Goal: Find specific page/section: Find specific page/section

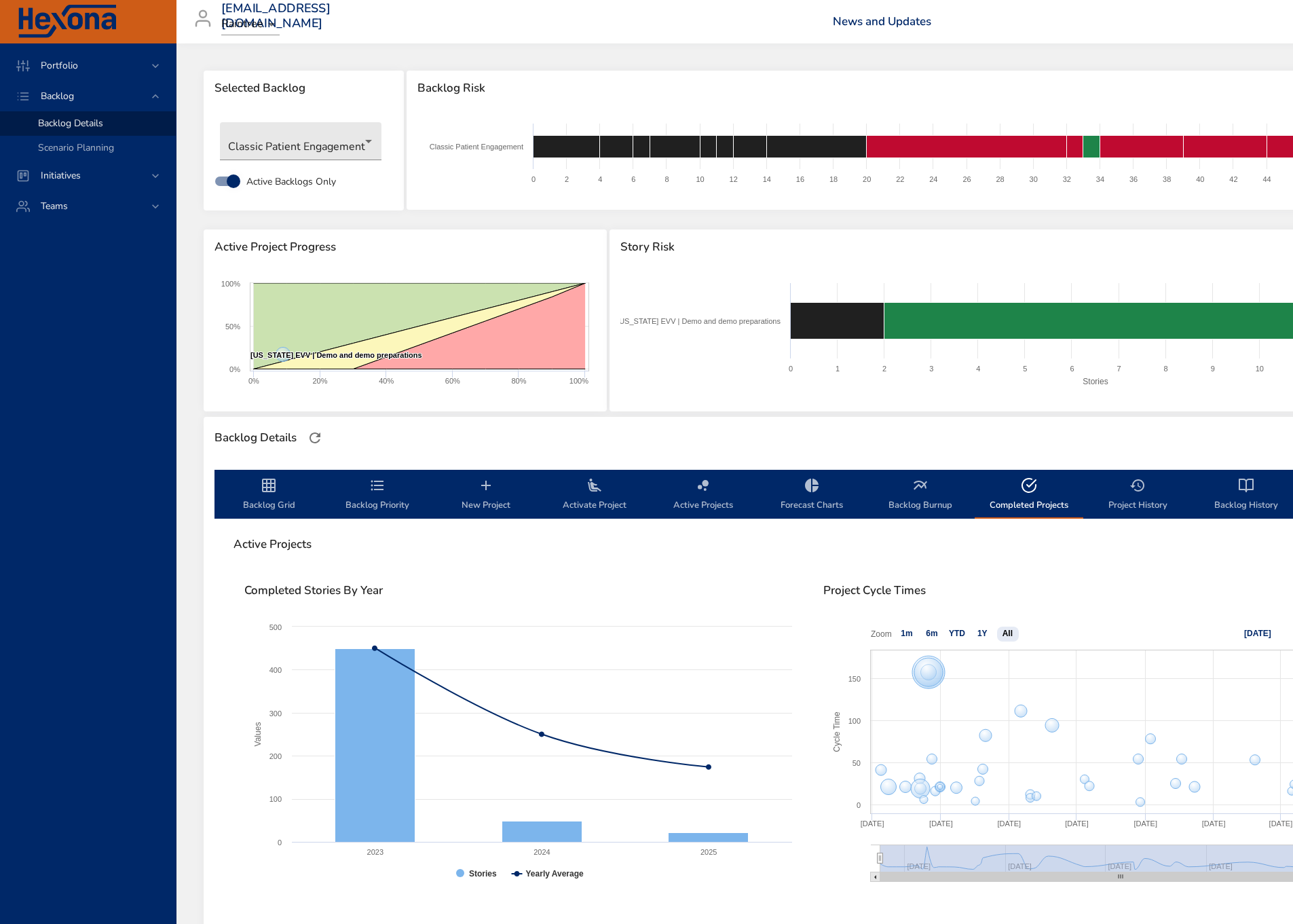
select select "***"
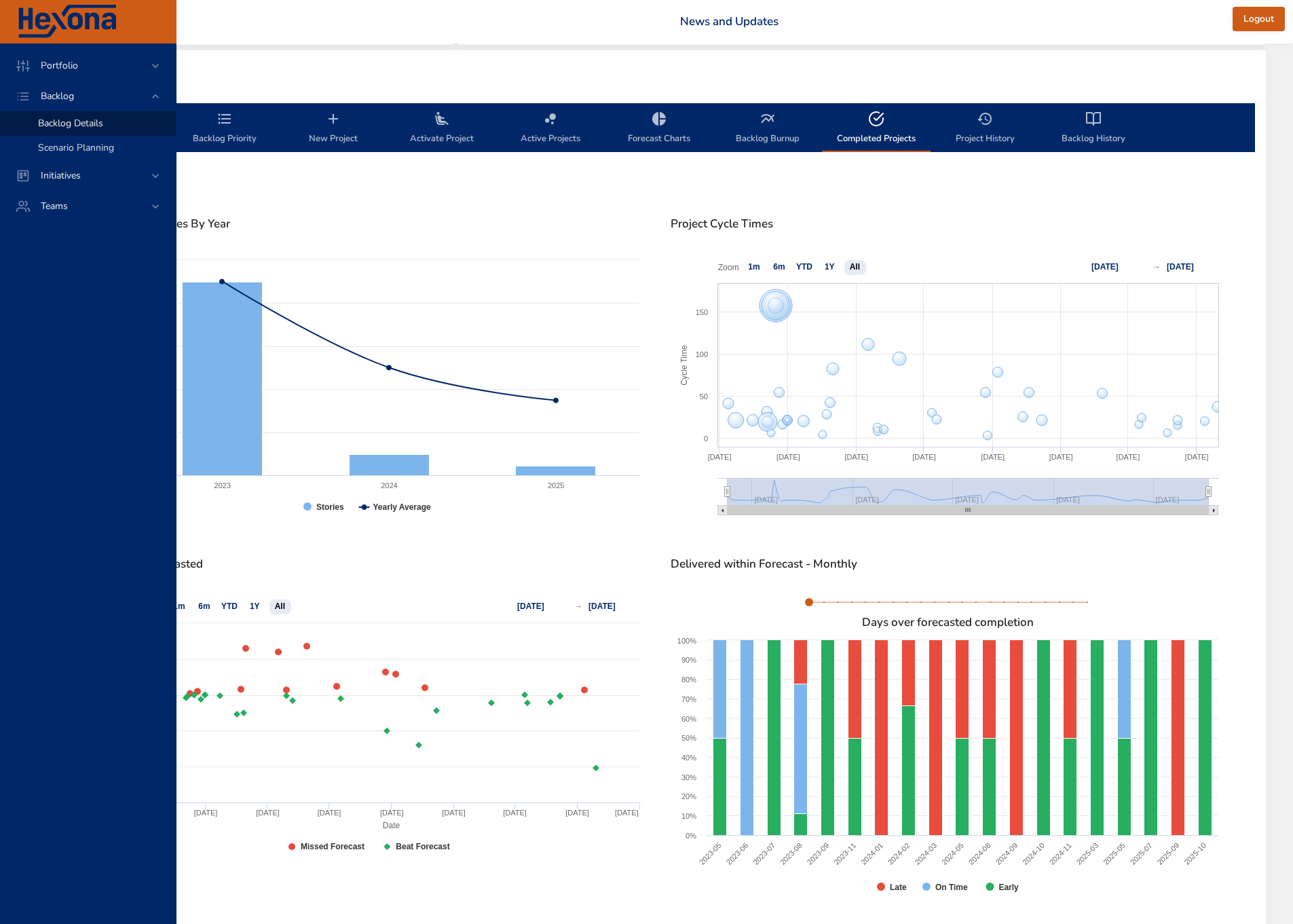
click at [84, 149] on span "Scenario Planning" at bounding box center [75, 147] width 76 height 13
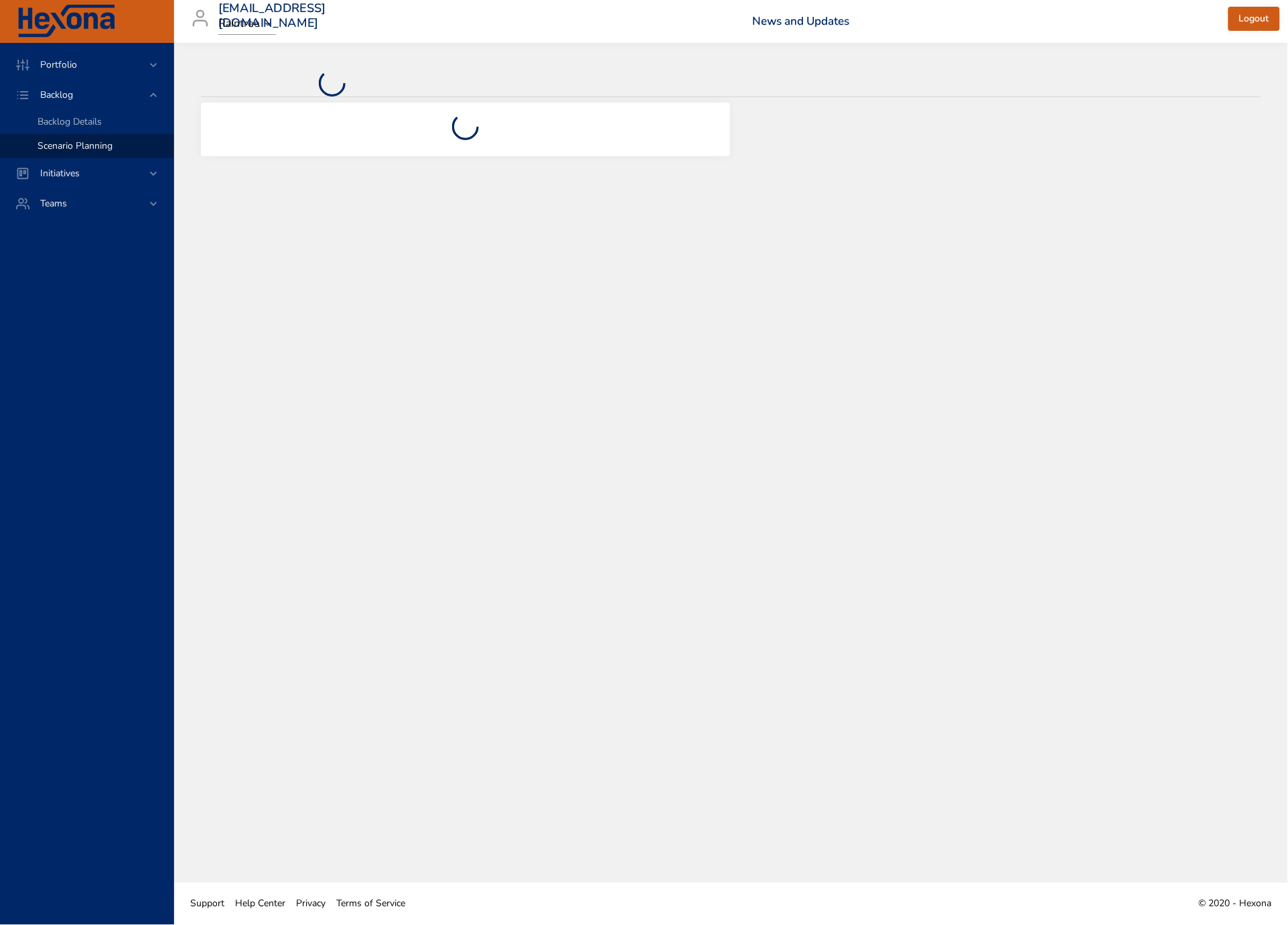
click at [1275, 540] on div at bounding box center [731, 462] width 1114 height 840
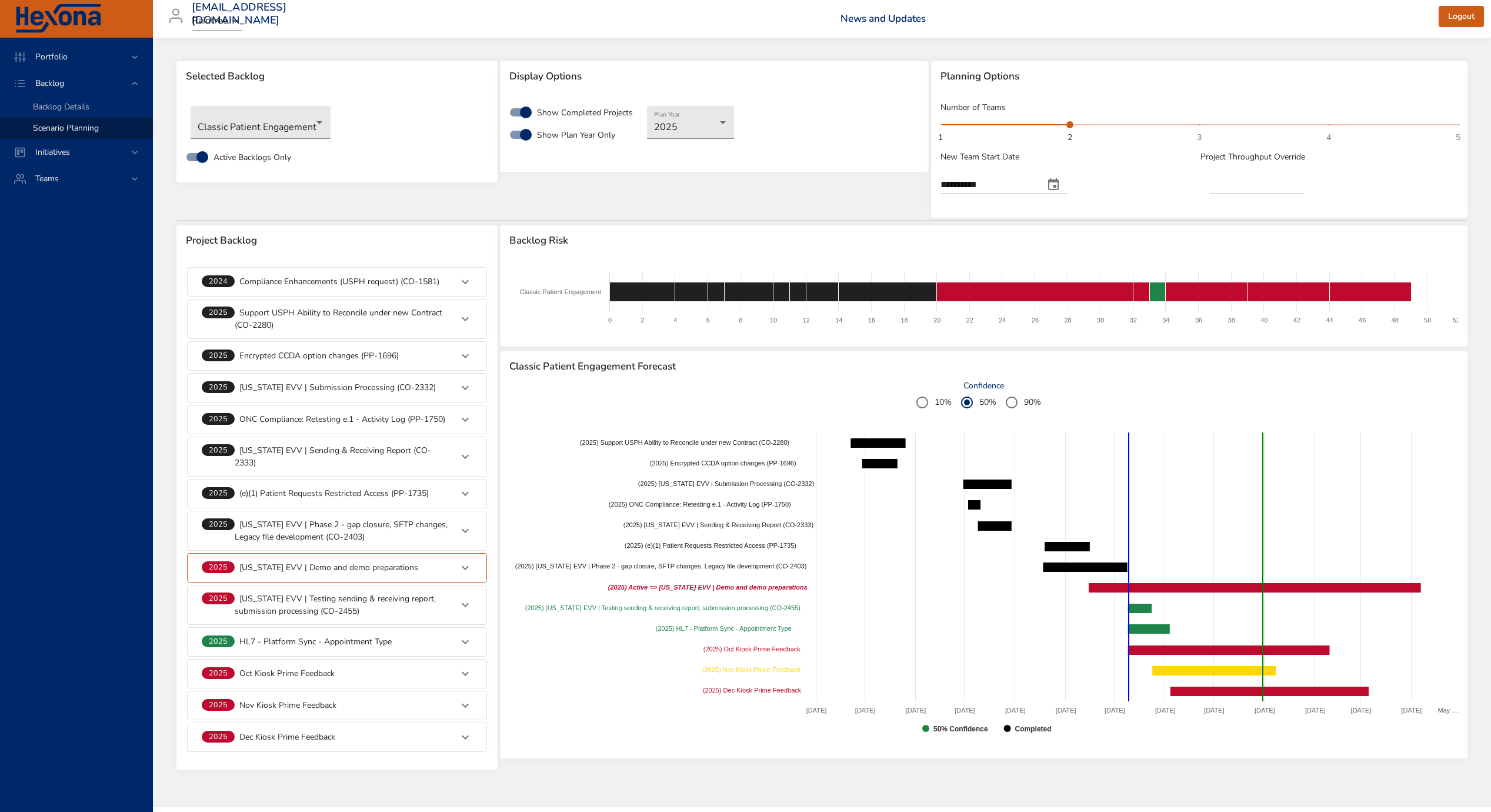
click at [49, 309] on div "Portfolio Backlog Backlog Details Scenario Planning Initiatives Teams" at bounding box center [77, 424] width 153 height 774
click at [71, 106] on span "Backlog Details" at bounding box center [61, 107] width 57 height 11
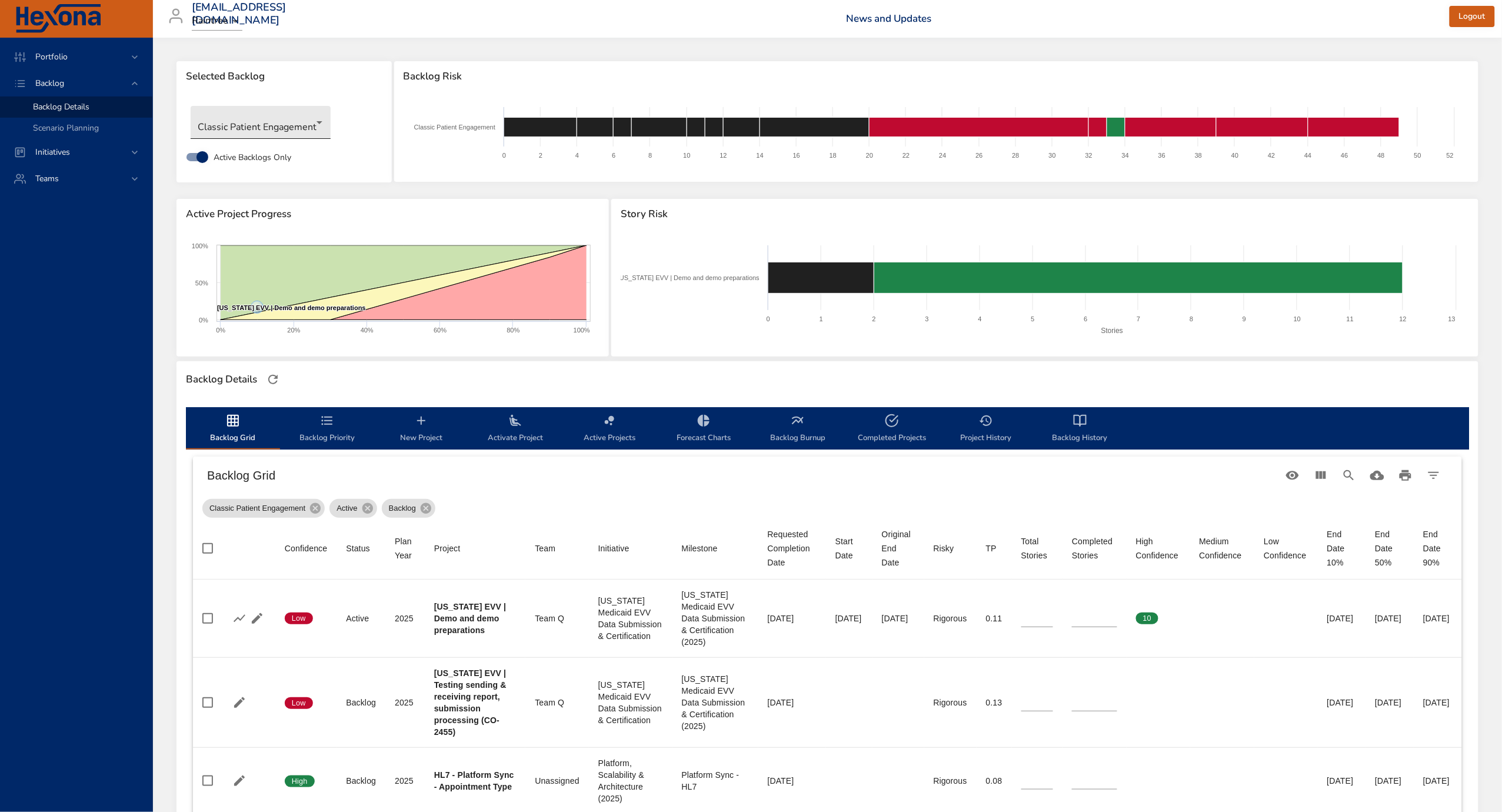
click at [258, 120] on body "Portfolio Backlog Backlog Details Scenario Planning Initiatives Teams priit.par…" at bounding box center [751, 406] width 1502 height 812
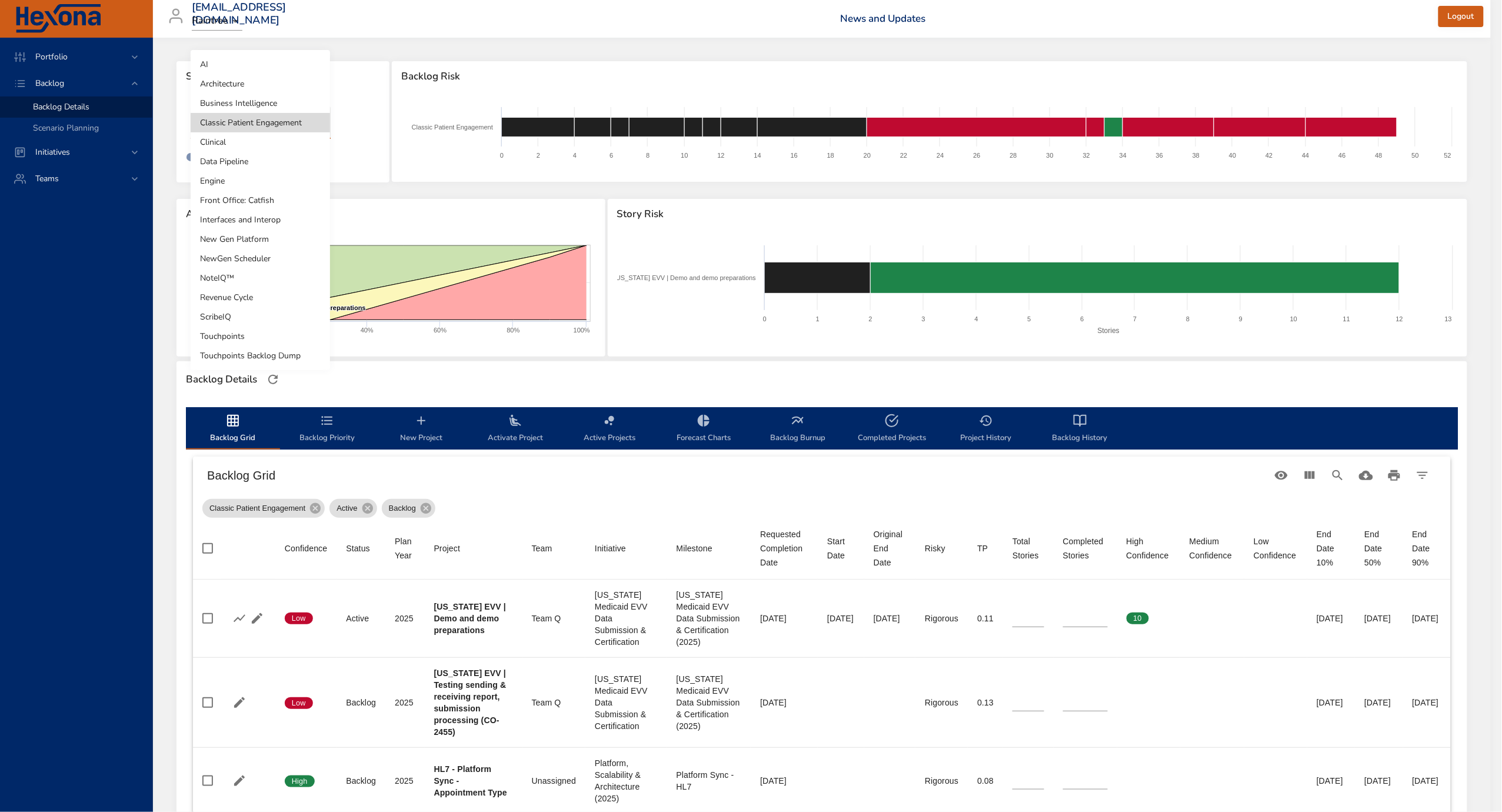
click at [697, 382] on div at bounding box center [751, 406] width 1502 height 812
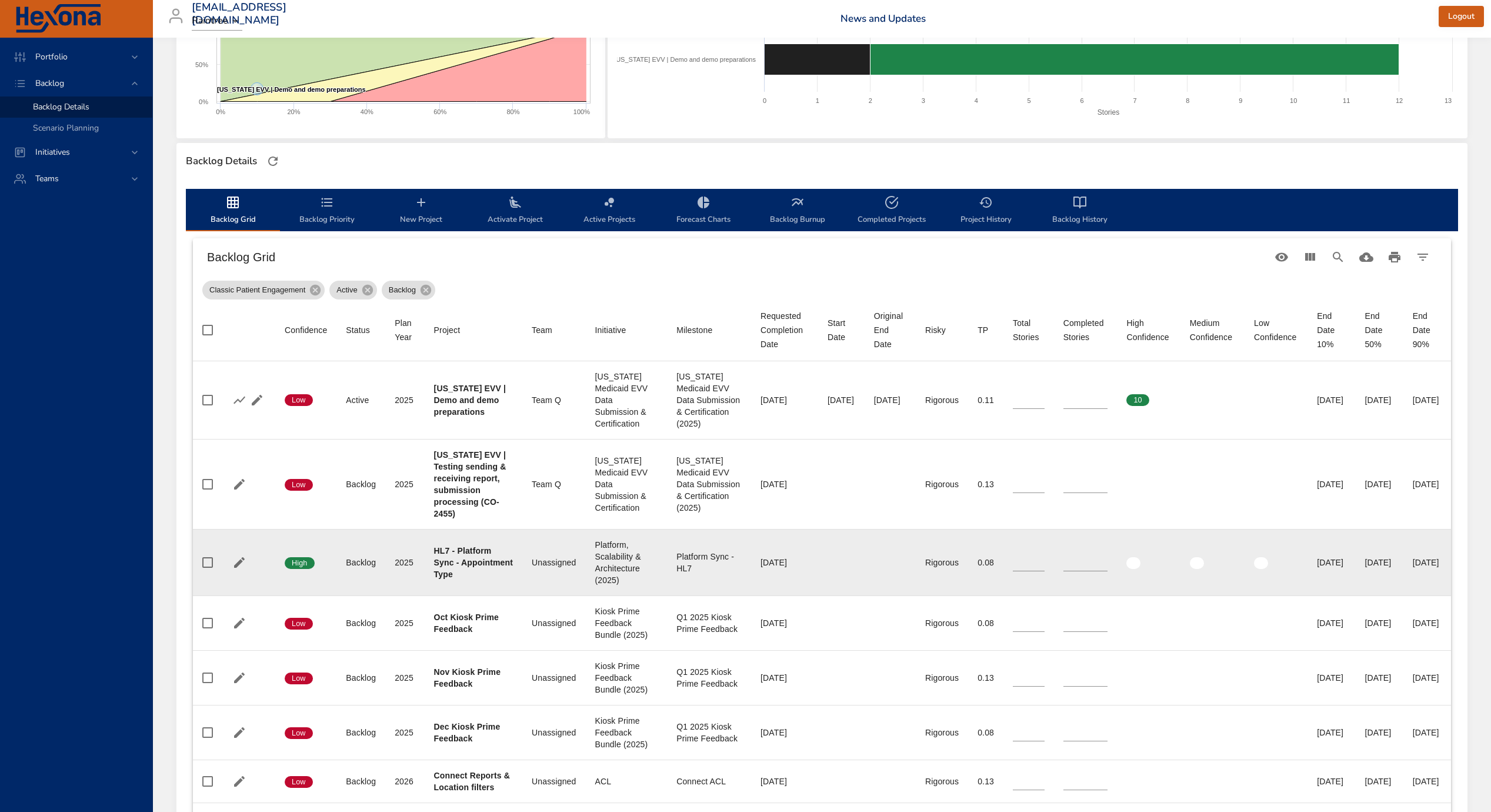
scroll to position [262, 0]
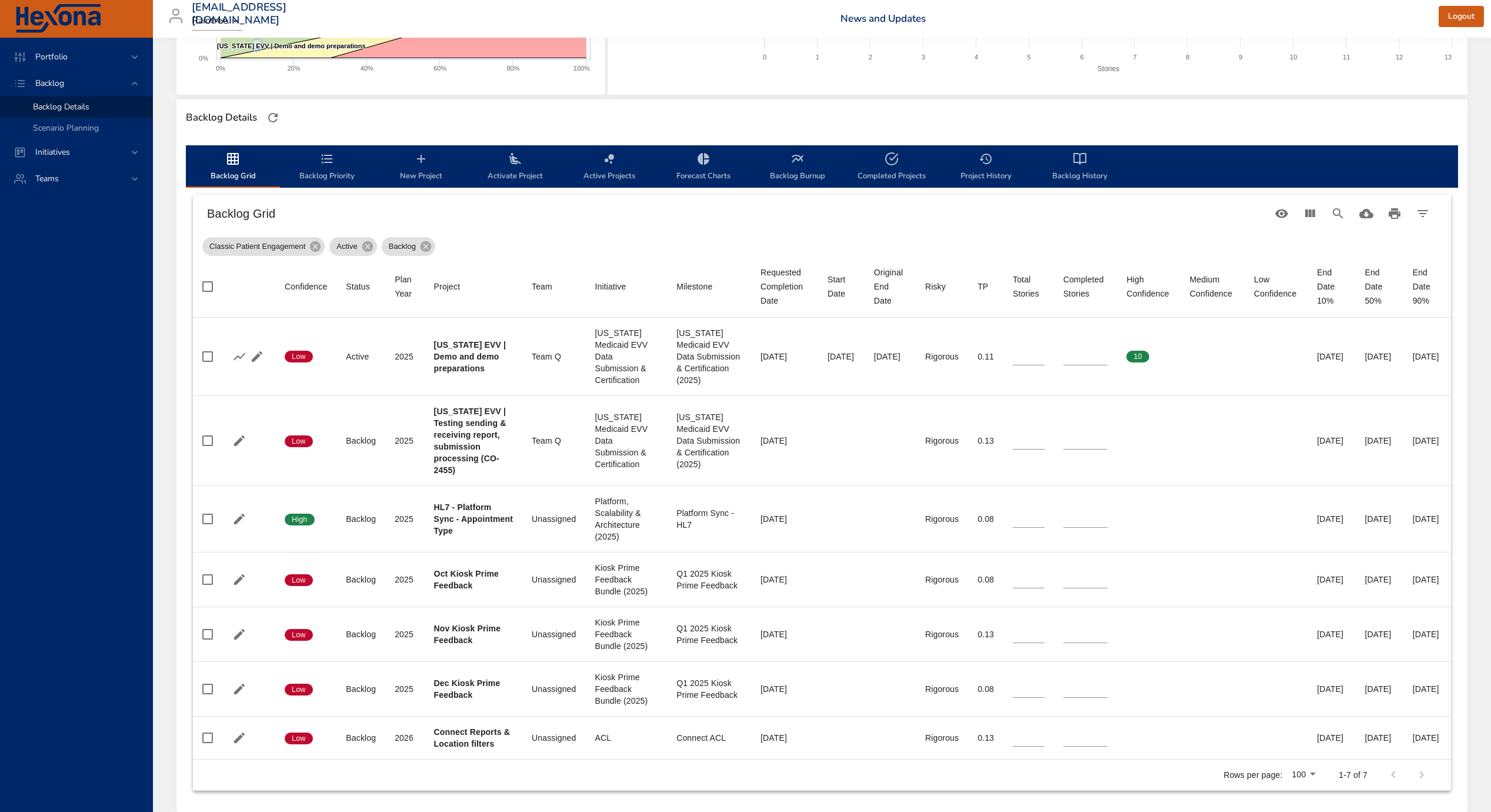
click at [241, 167] on span "Backlog Grid" at bounding box center [233, 167] width 80 height 31
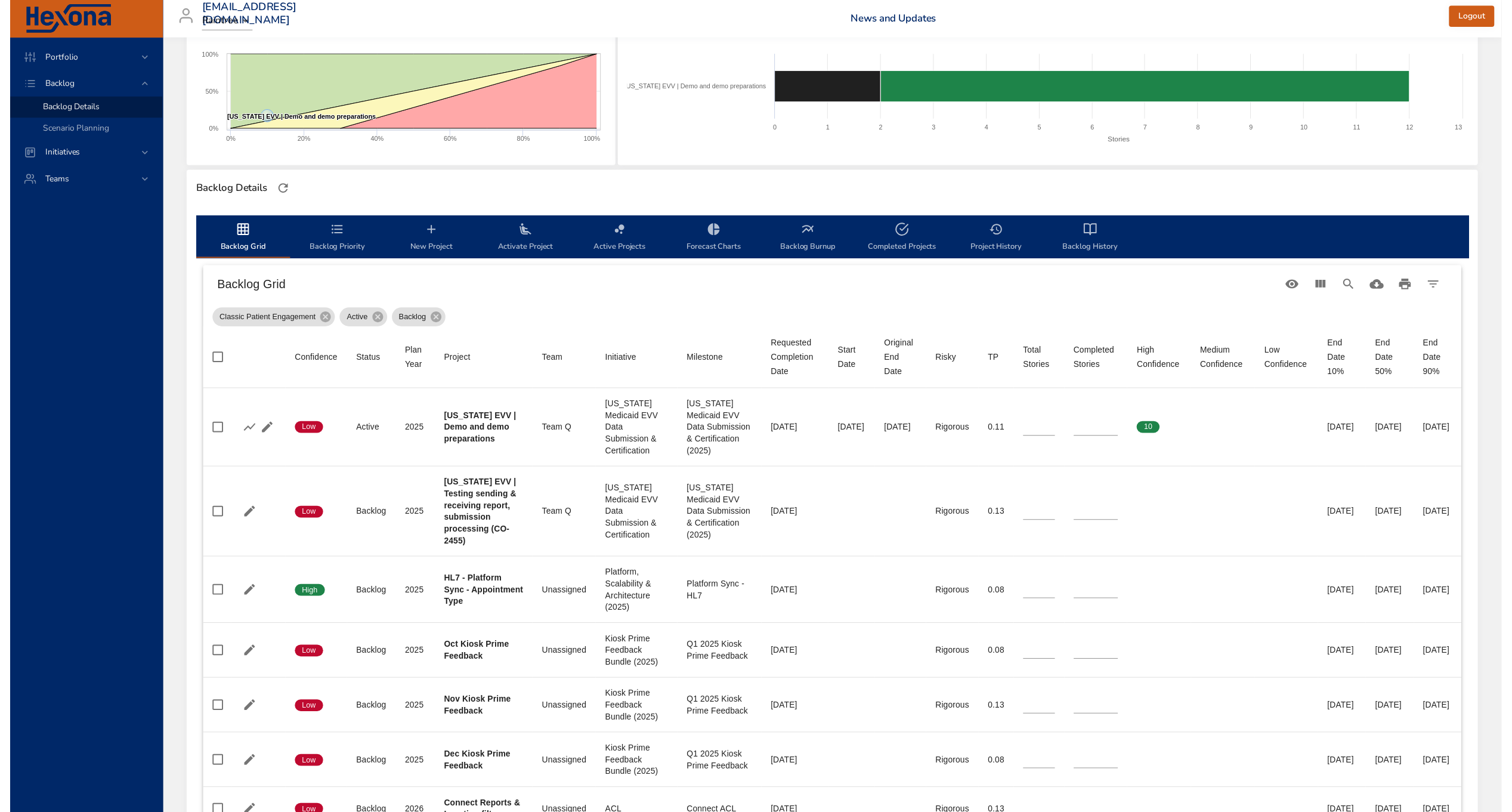
scroll to position [0, 0]
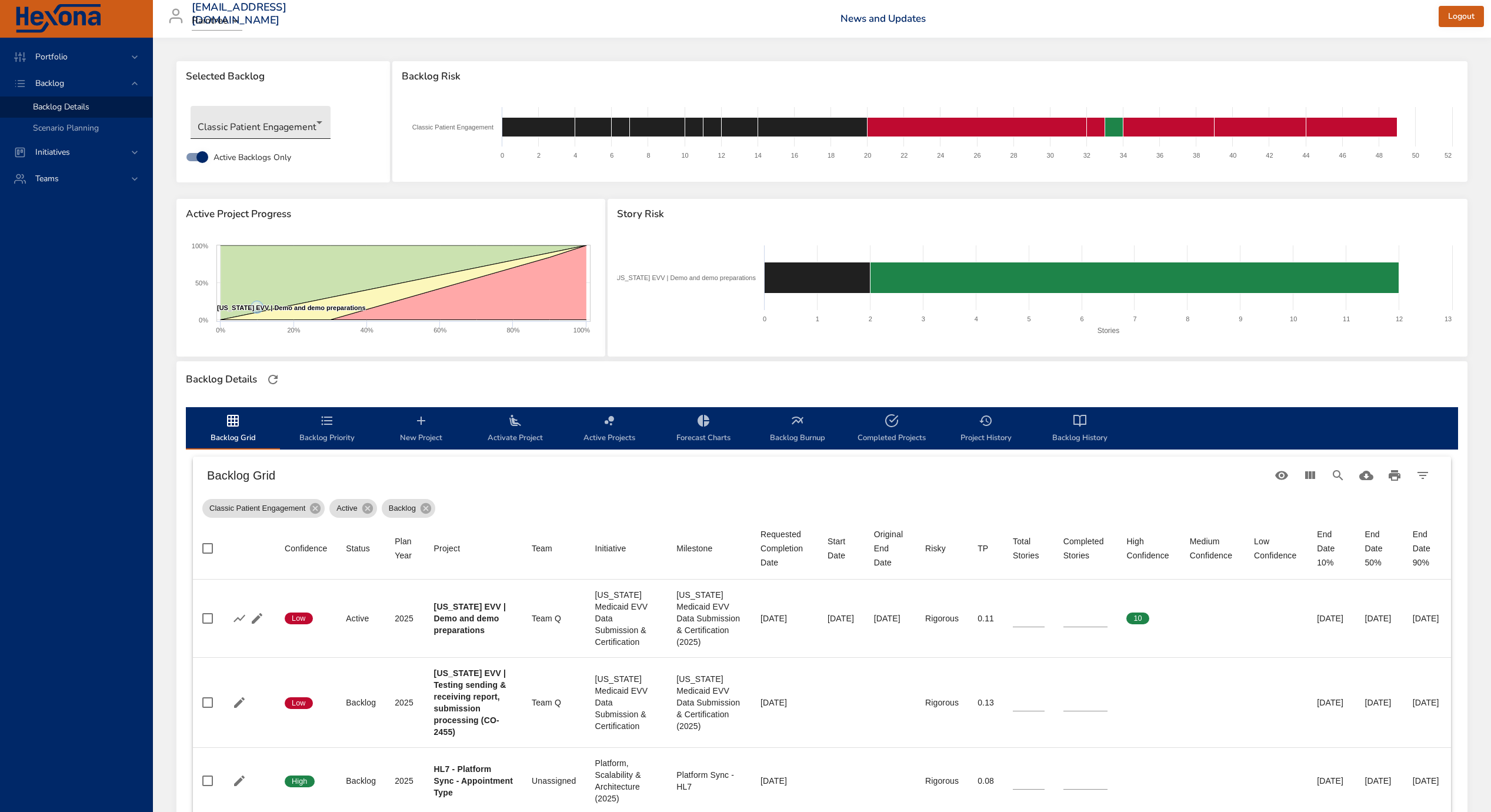
click at [239, 129] on body "Portfolio Backlog Backlog Details Scenario Planning Initiatives Teams priit.par…" at bounding box center [745, 406] width 1491 height 812
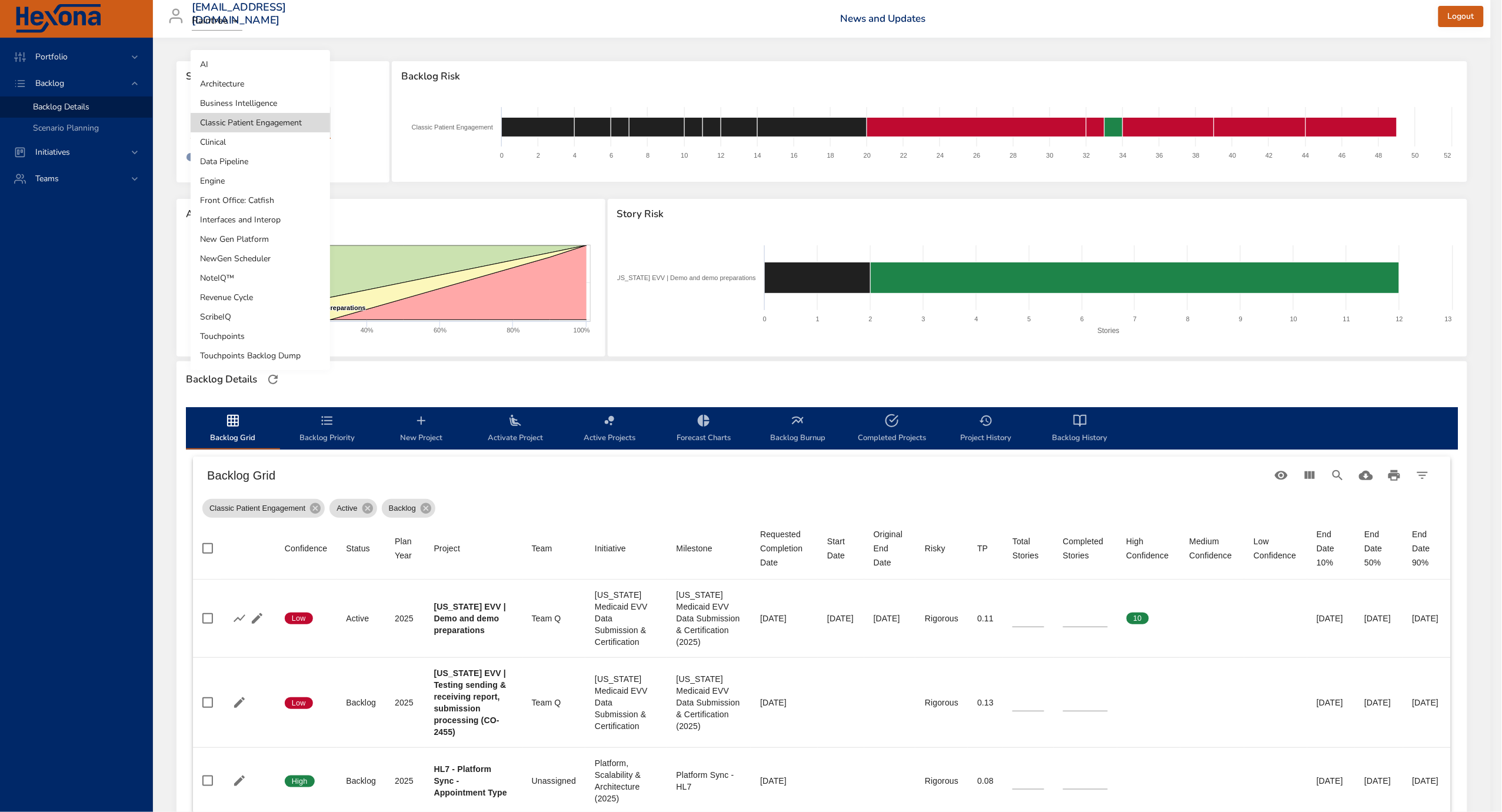
click at [246, 217] on li "Interfaces and Interop" at bounding box center [260, 219] width 140 height 19
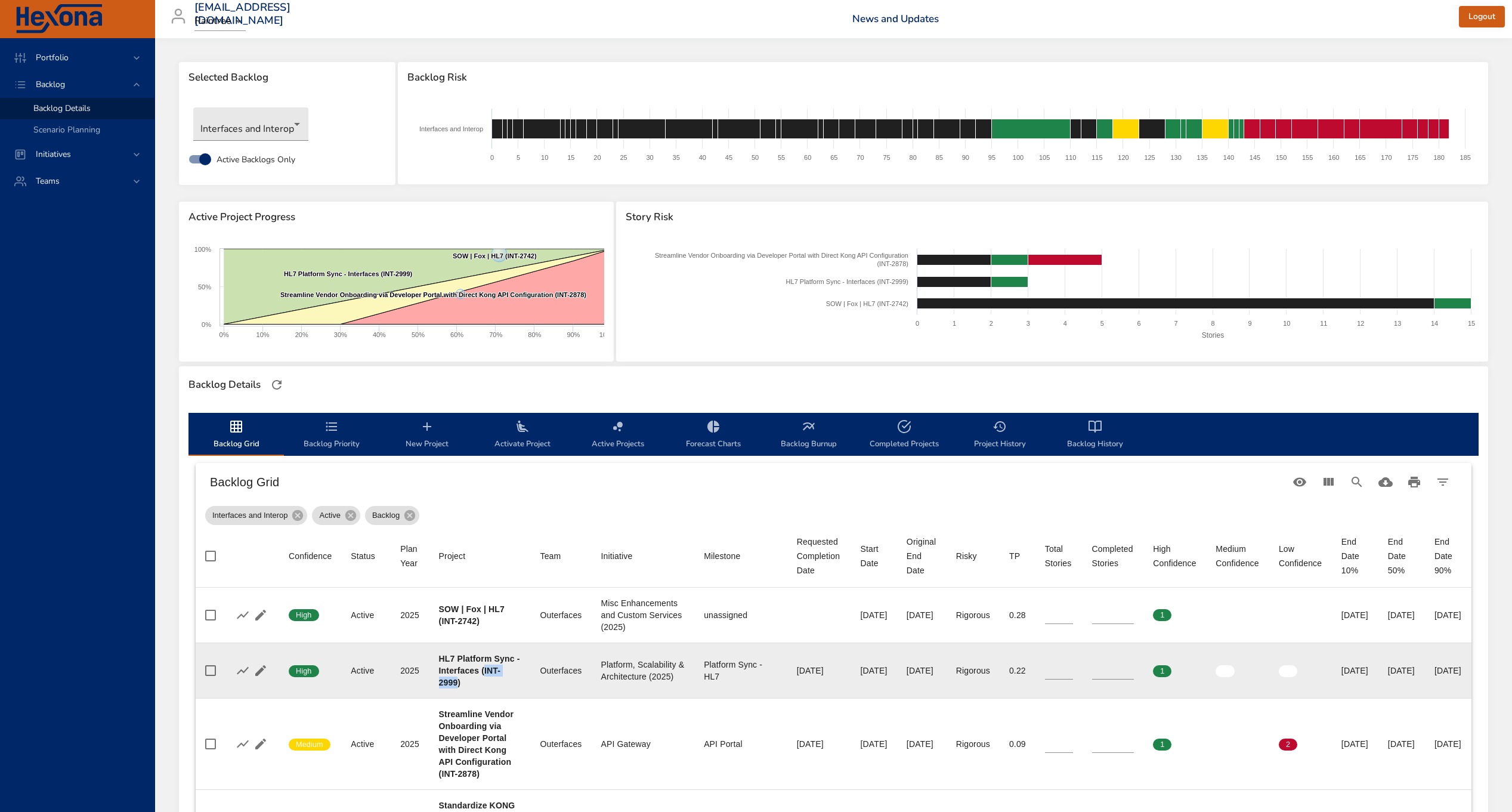
drag, startPoint x: 476, startPoint y: 683, endPoint x: 439, endPoint y: 686, distance: 37.1
click at [439, 686] on b "HL7 Platform Sync - Interfaces (INT-2999)" at bounding box center [480, 670] width 81 height 33
copy b "INT-2999"
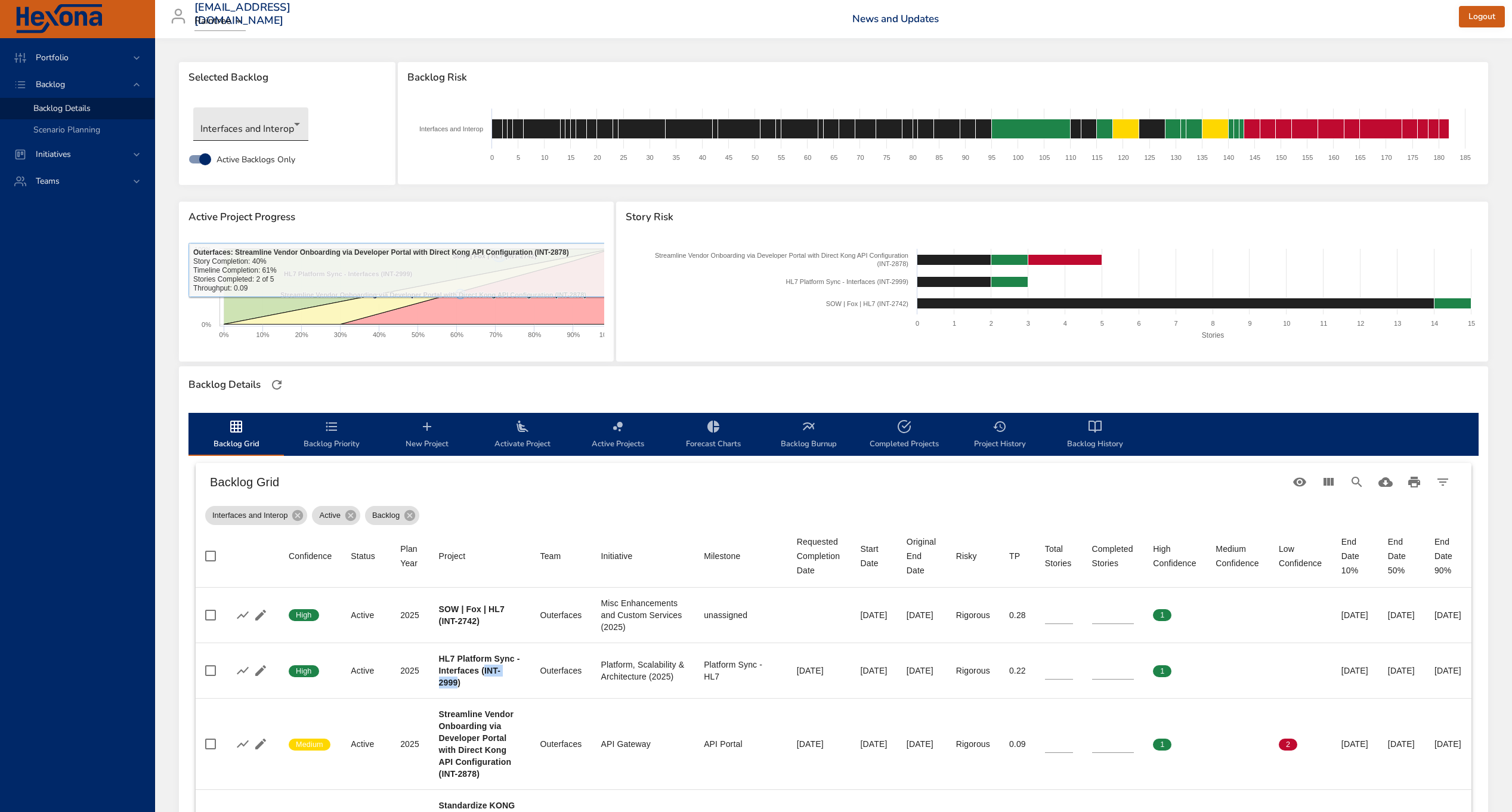
click at [282, 125] on body "Portfolio Backlog Backlog Details Scenario Planning Initiatives Teams priit.par…" at bounding box center [756, 406] width 1512 height 812
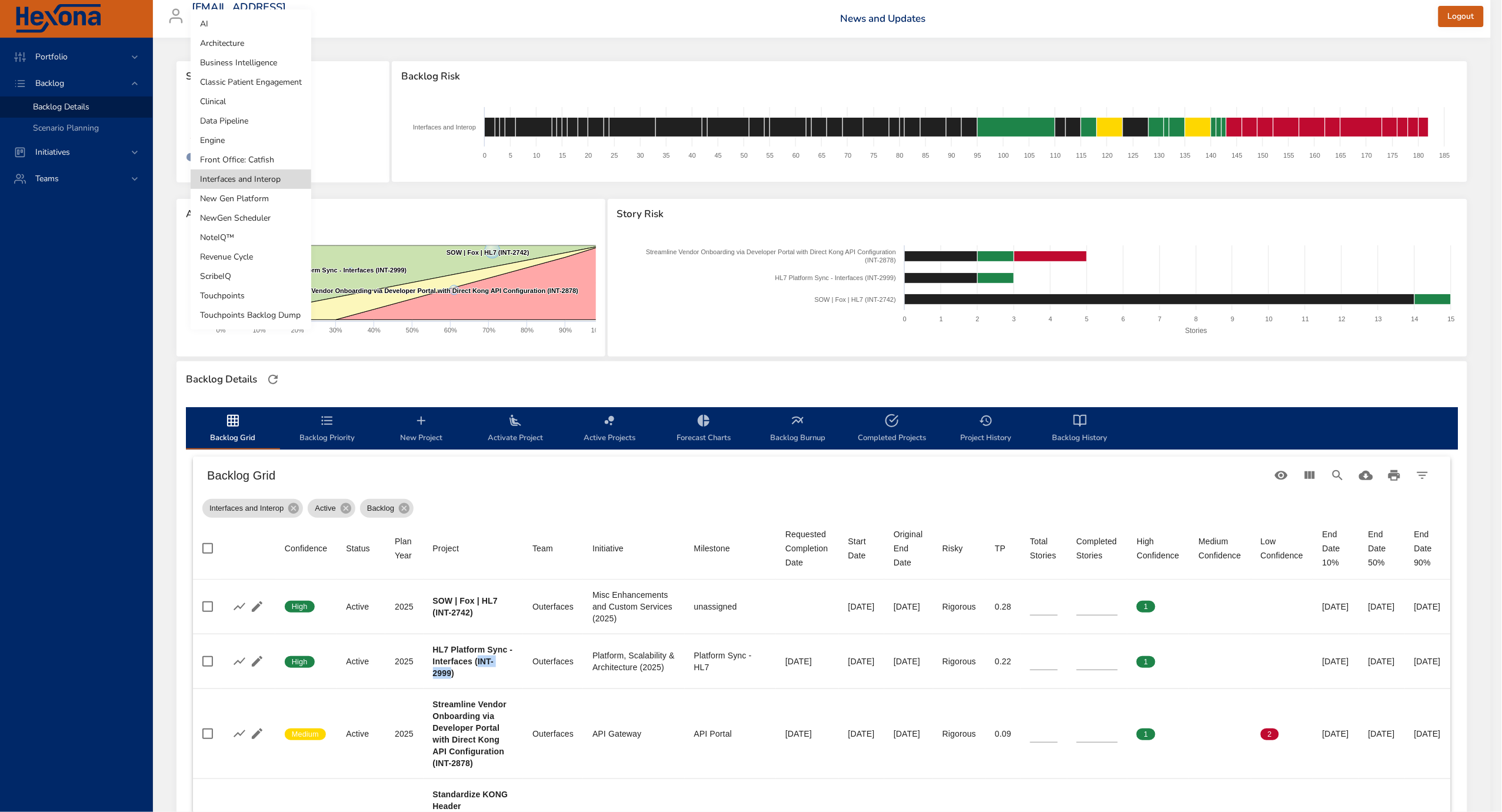
click at [243, 258] on li "Revenue Cycle" at bounding box center [250, 257] width 120 height 19
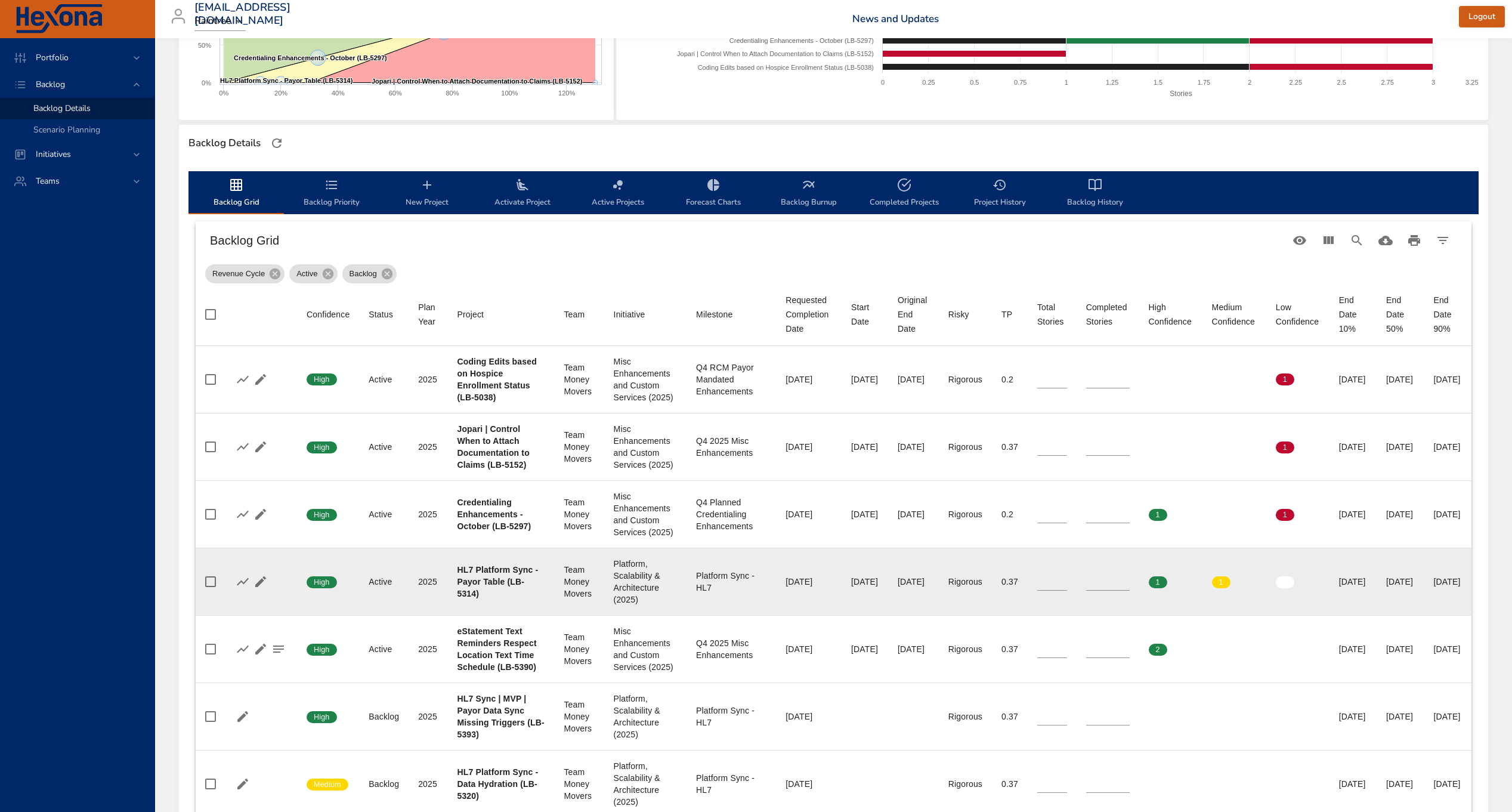
scroll to position [255, 0]
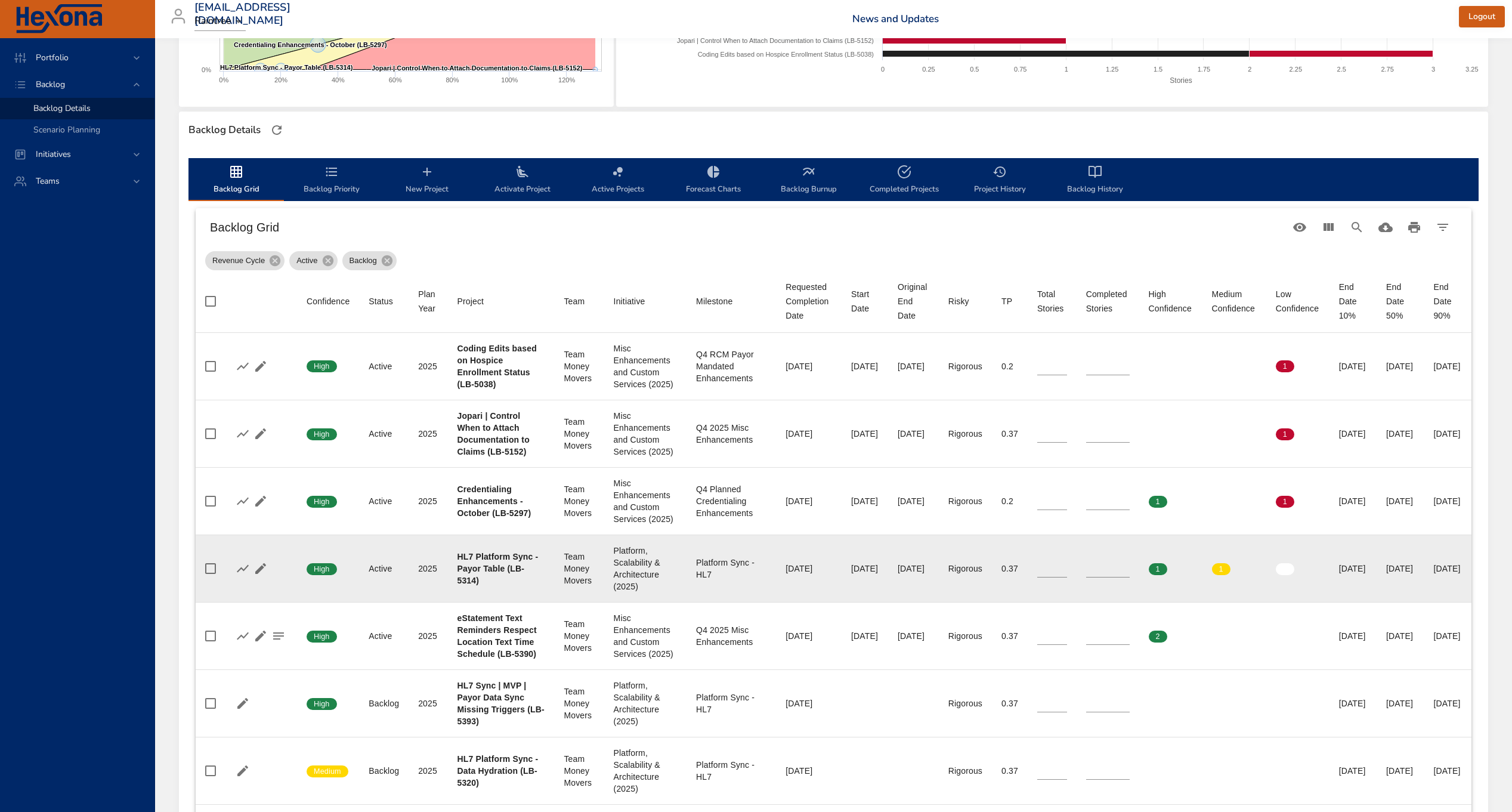
drag, startPoint x: 481, startPoint y: 642, endPoint x: 515, endPoint y: 640, distance: 34.1
click at [515, 585] on b "HL7 Platform Sync - Payor Table (LB-5314)" at bounding box center [498, 568] width 81 height 33
drag, startPoint x: 515, startPoint y: 641, endPoint x: 481, endPoint y: 641, distance: 34.0
click at [481, 585] on b "HL7 Platform Sync - Payor Table (LB-5314)" at bounding box center [498, 568] width 81 height 33
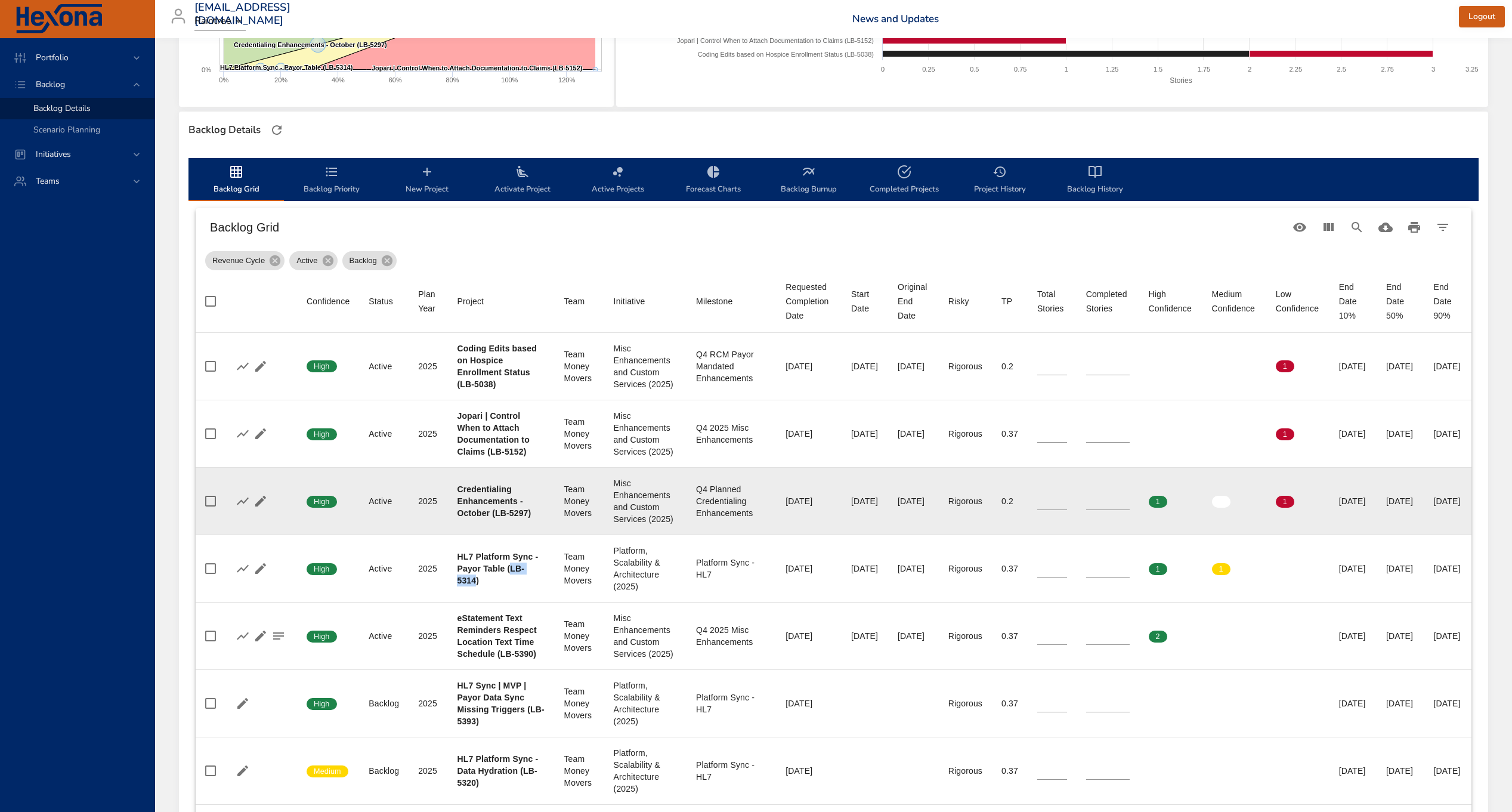
copy b "LB-5314"
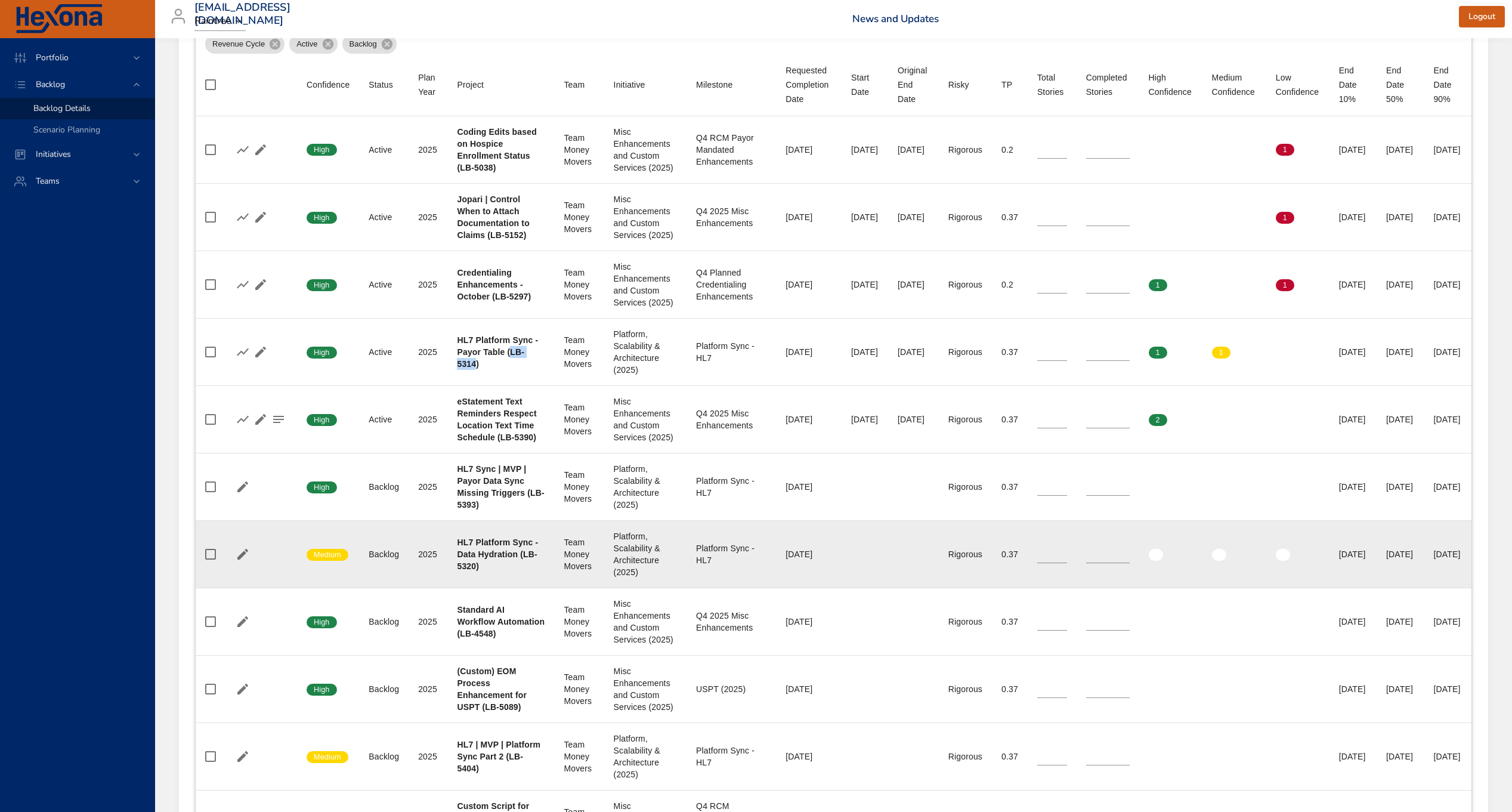
scroll to position [502, 0]
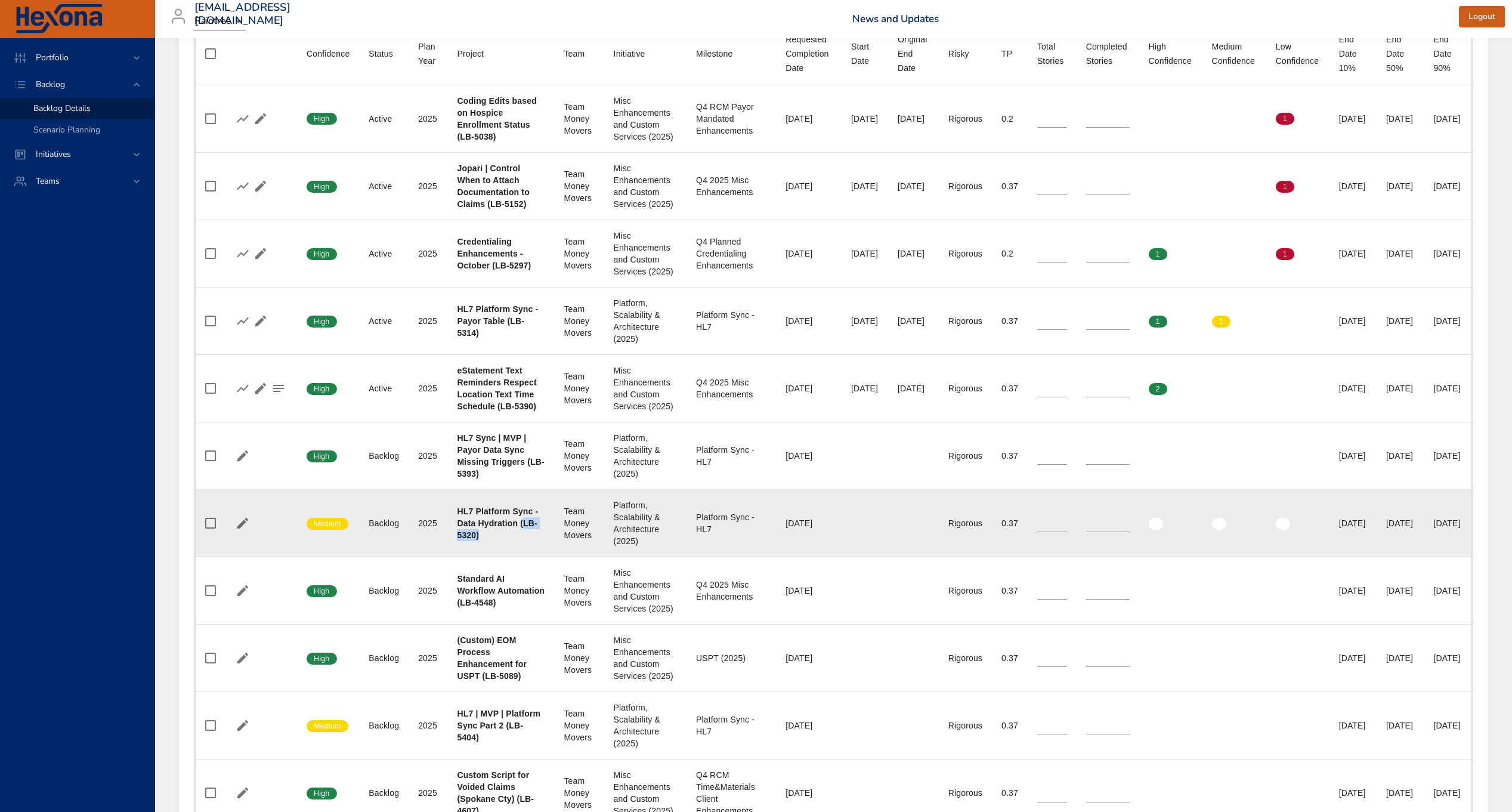
drag, startPoint x: 501, startPoint y: 649, endPoint x: 503, endPoint y: 662, distance: 13.2
click at [503, 541] on div "HL7 Platform Sync - Data Hydration (LB-5320)" at bounding box center [501, 523] width 87 height 36
drag, startPoint x: 502, startPoint y: 650, endPoint x: 473, endPoint y: 661, distance: 31.0
click at [473, 539] on b "HL7 Platform Sync - Data Hydration (LB-5320)" at bounding box center [498, 522] width 81 height 33
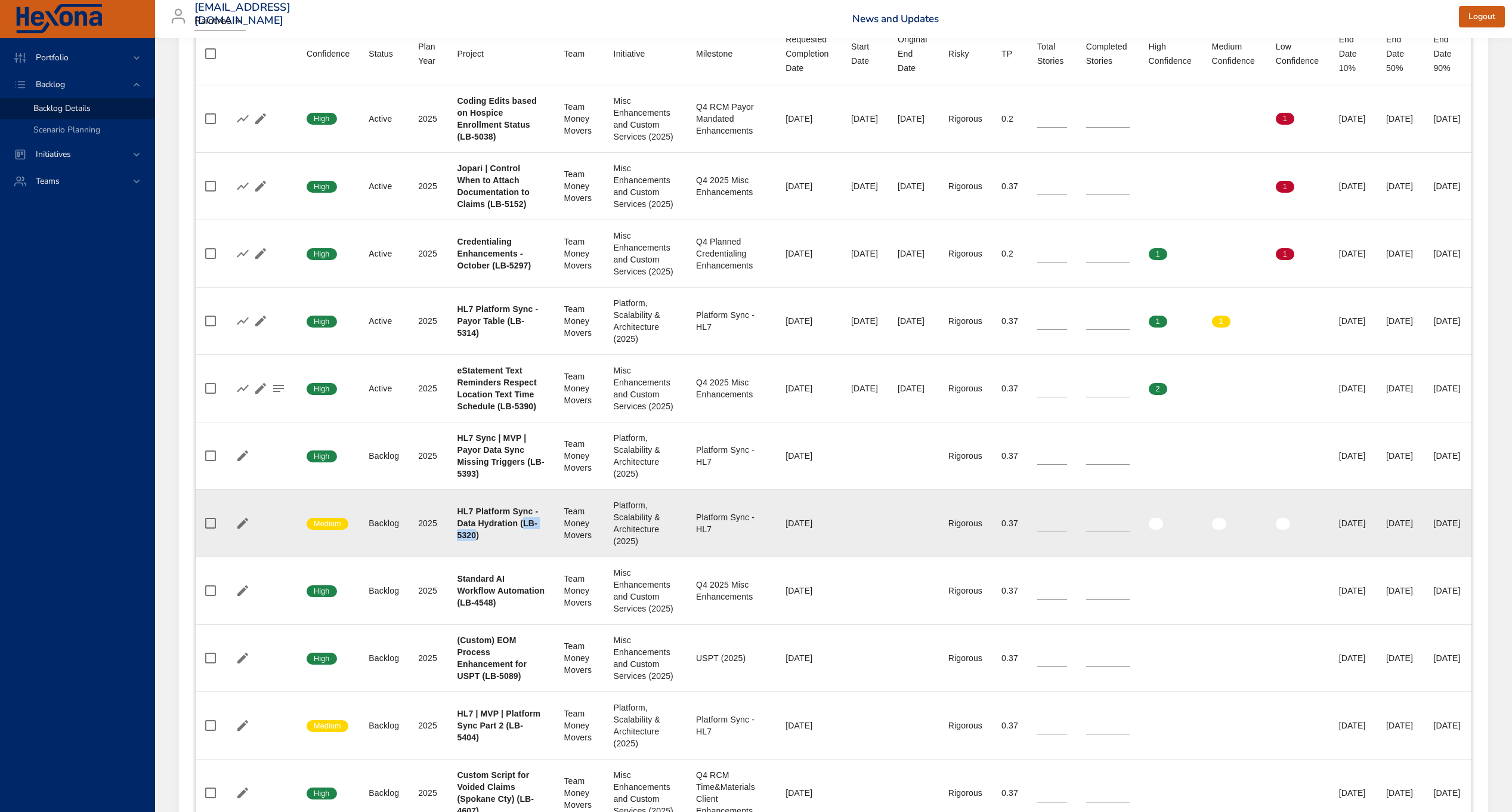
copy b "LB-5320"
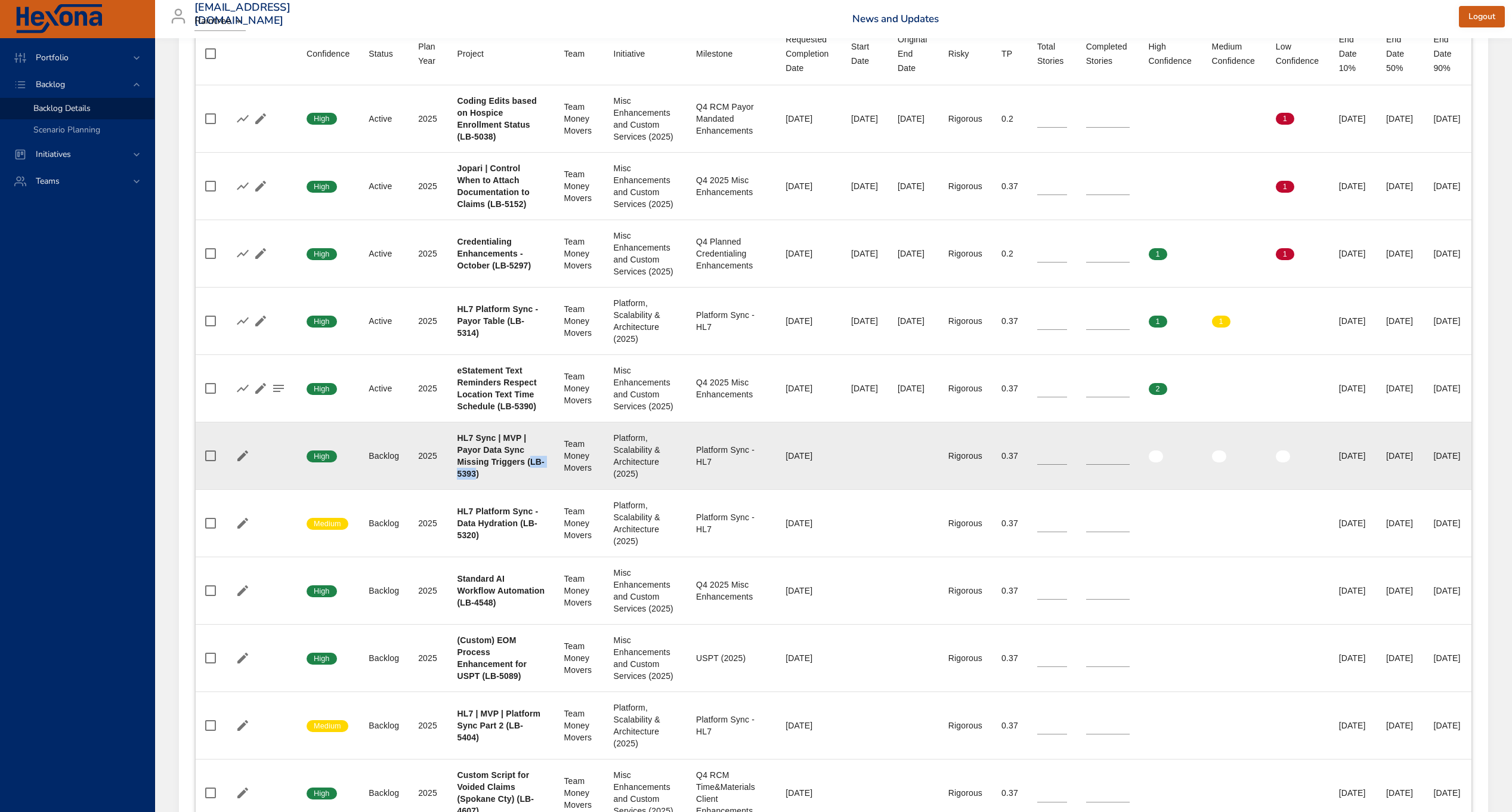
drag, startPoint x: 495, startPoint y: 581, endPoint x: 473, endPoint y: 593, distance: 25.1
click at [473, 478] on b "HL7 Sync | MVP | Payor Data Sync Missing Triggers (LB-5393)" at bounding box center [501, 455] width 87 height 45
copy b "LB-5393"
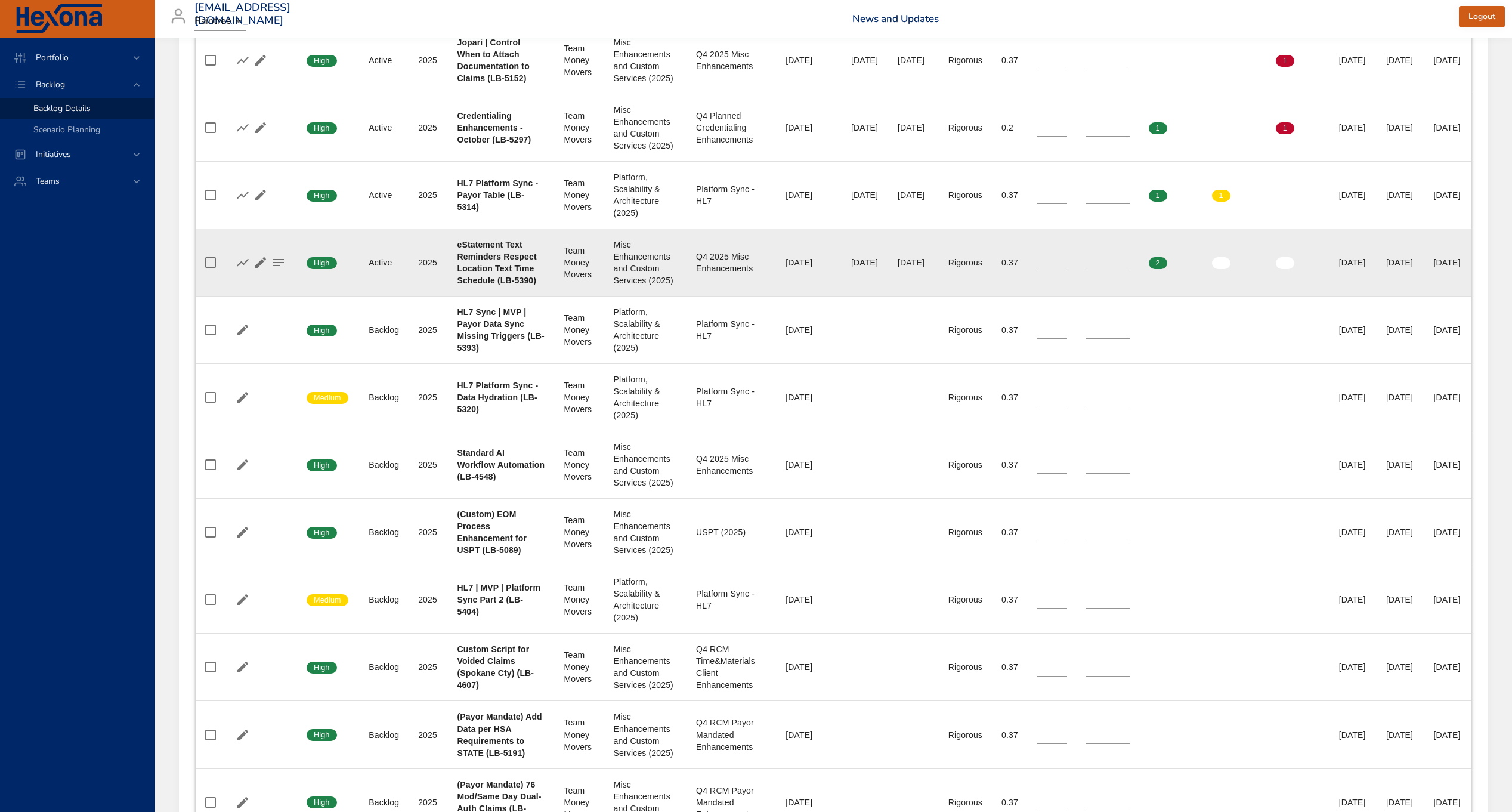
scroll to position [683, 0]
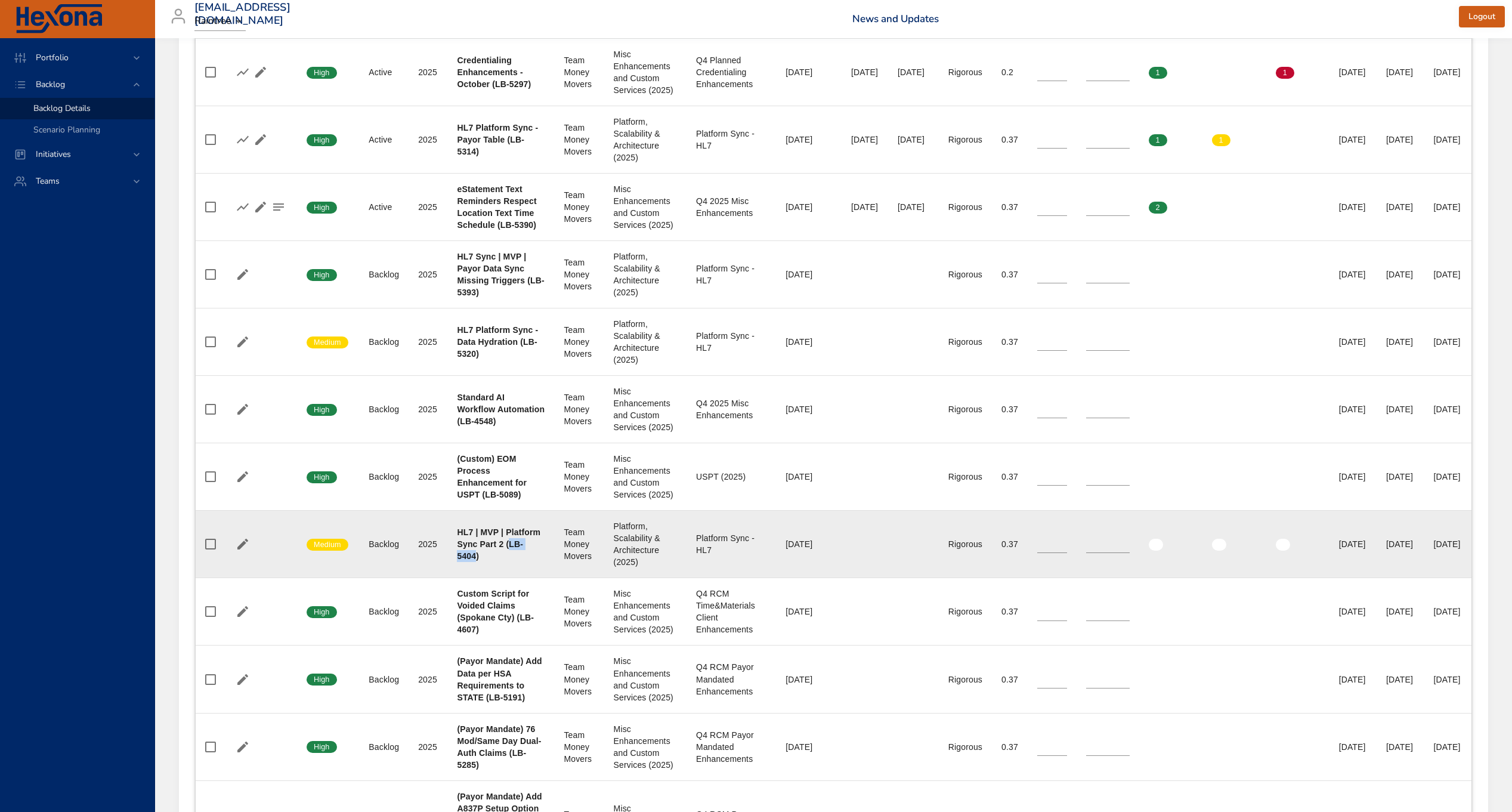
drag, startPoint x: 484, startPoint y: 693, endPoint x: 473, endPoint y: 707, distance: 17.8
click at [473, 560] on b "HL7 | MVP | Platform Sync Part 2 (LB-5404)" at bounding box center [498, 543] width 83 height 33
copy b "LB-5404"
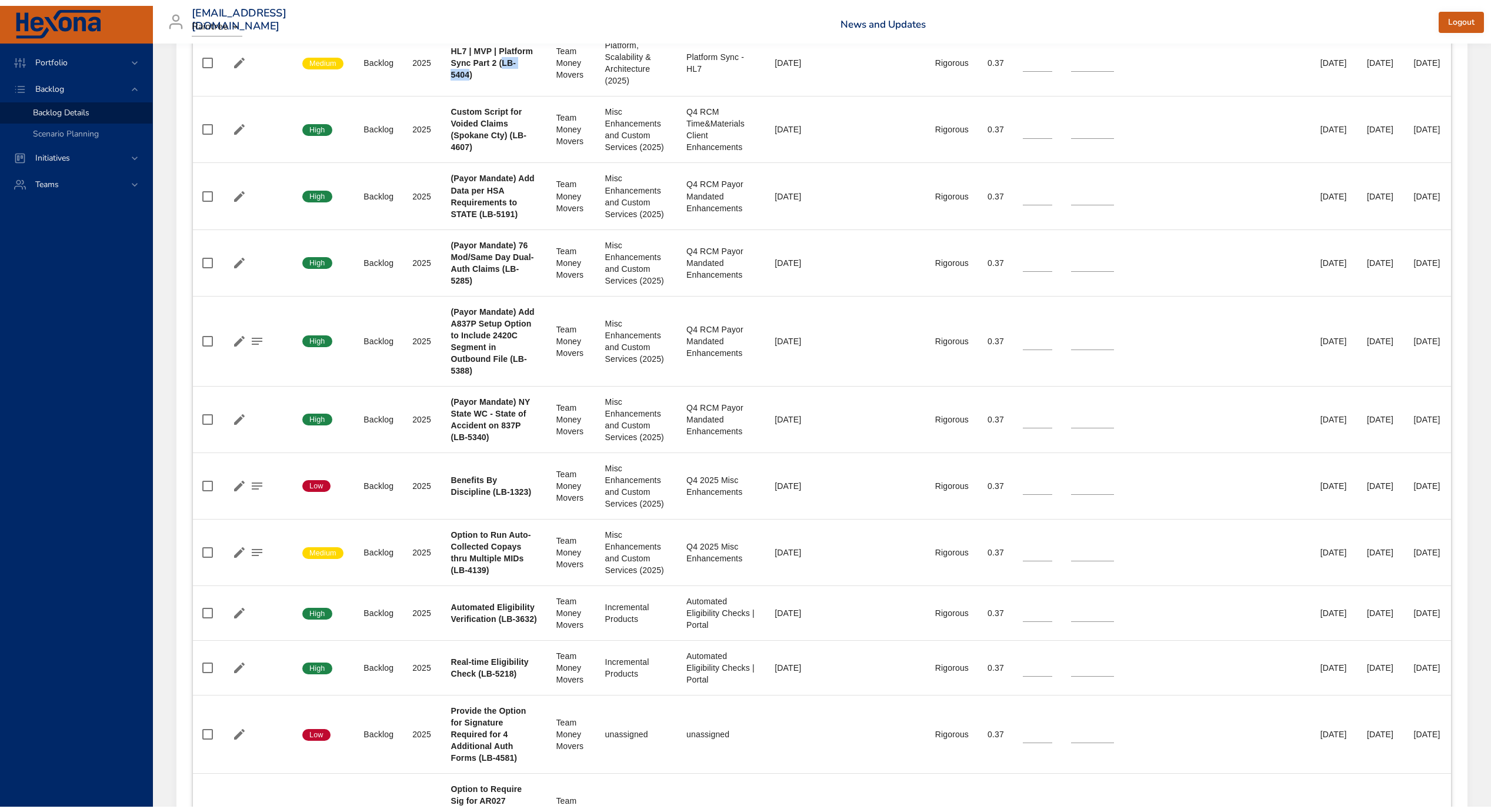
scroll to position [0, 0]
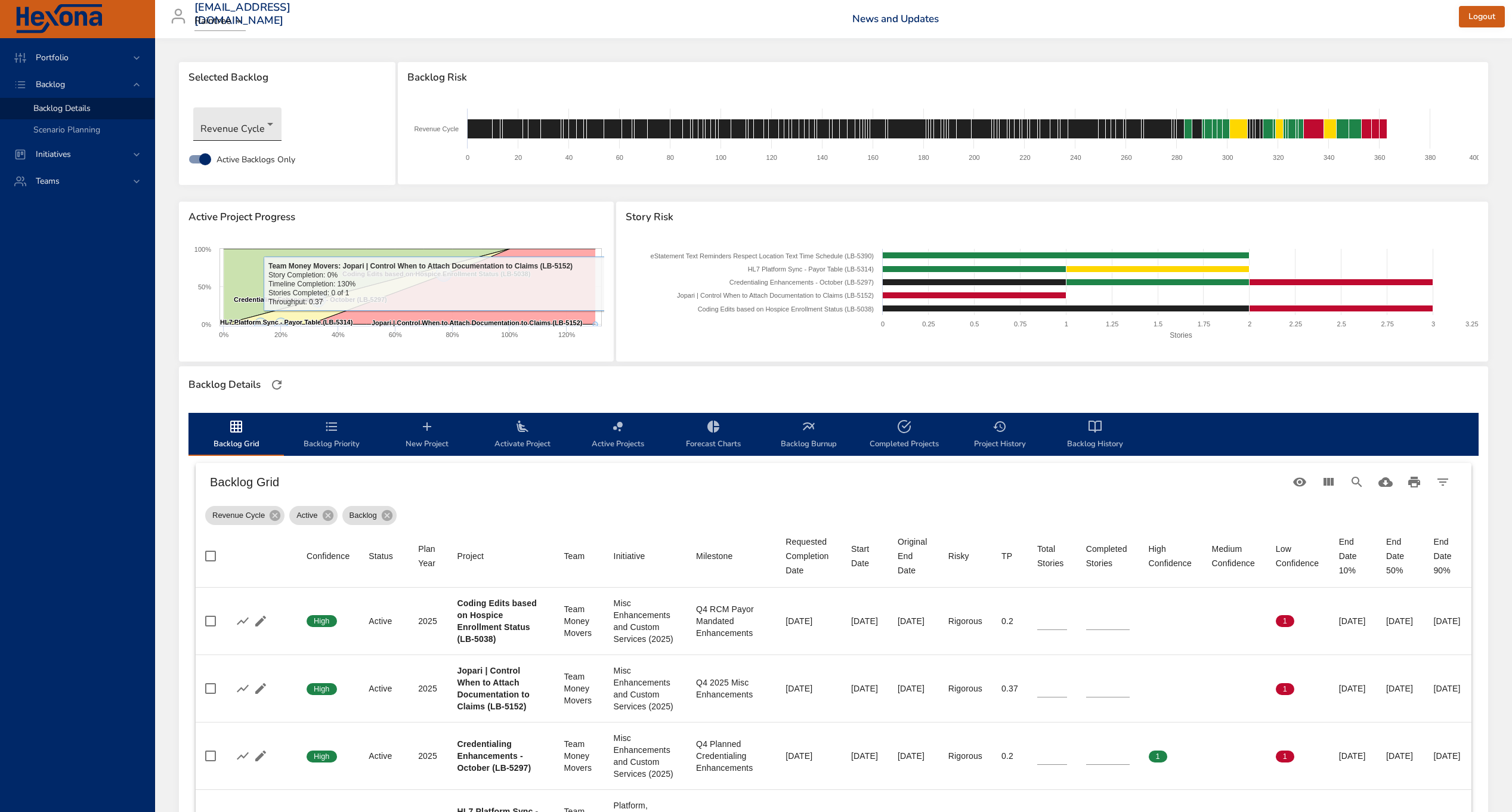
click at [226, 131] on body "Portfolio Backlog Backlog Details Scenario Planning Initiatives Teams [EMAIL_AD…" at bounding box center [756, 406] width 1512 height 812
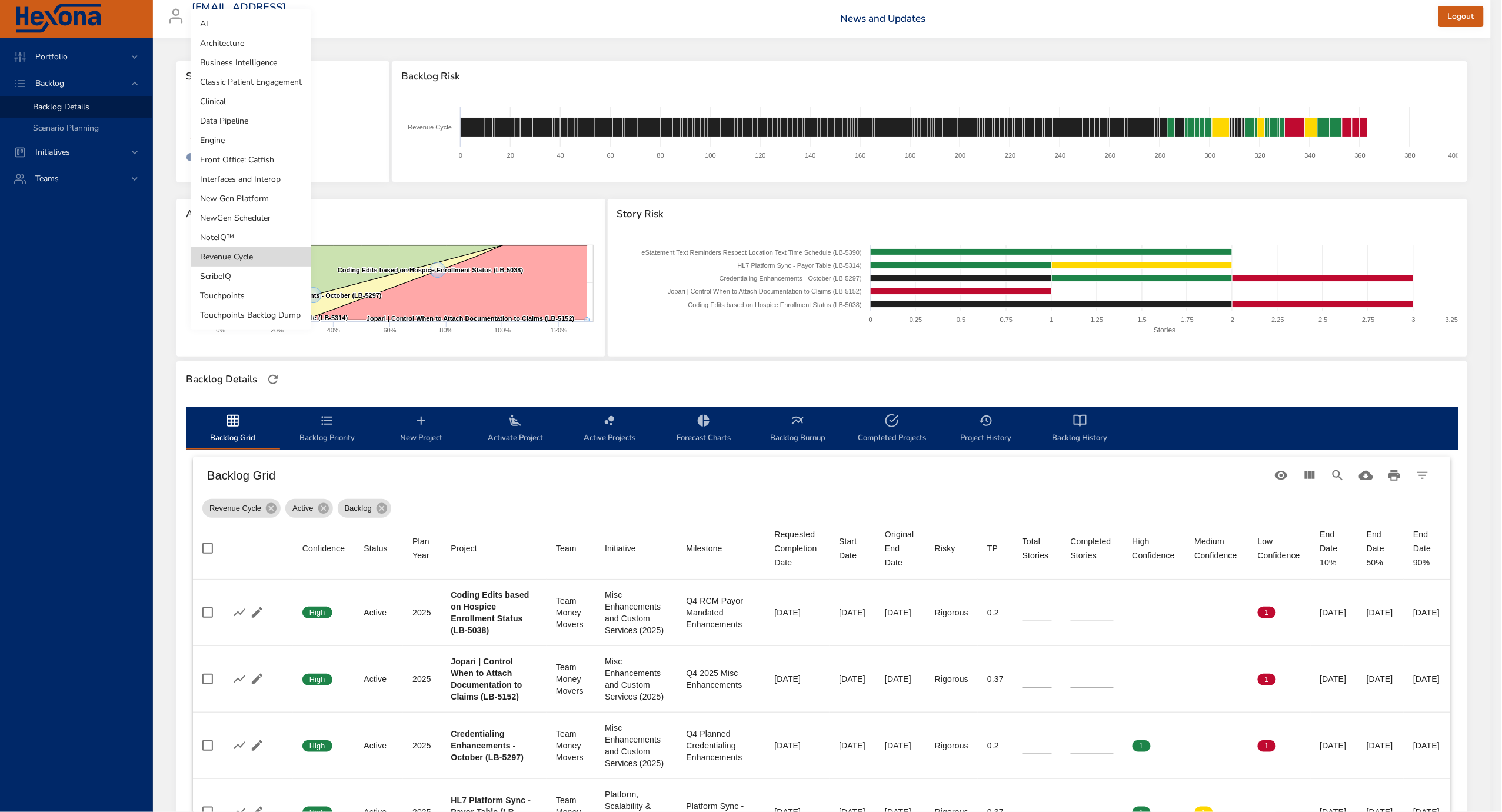
click at [245, 77] on li "Classic Patient Engagement" at bounding box center [250, 82] width 120 height 19
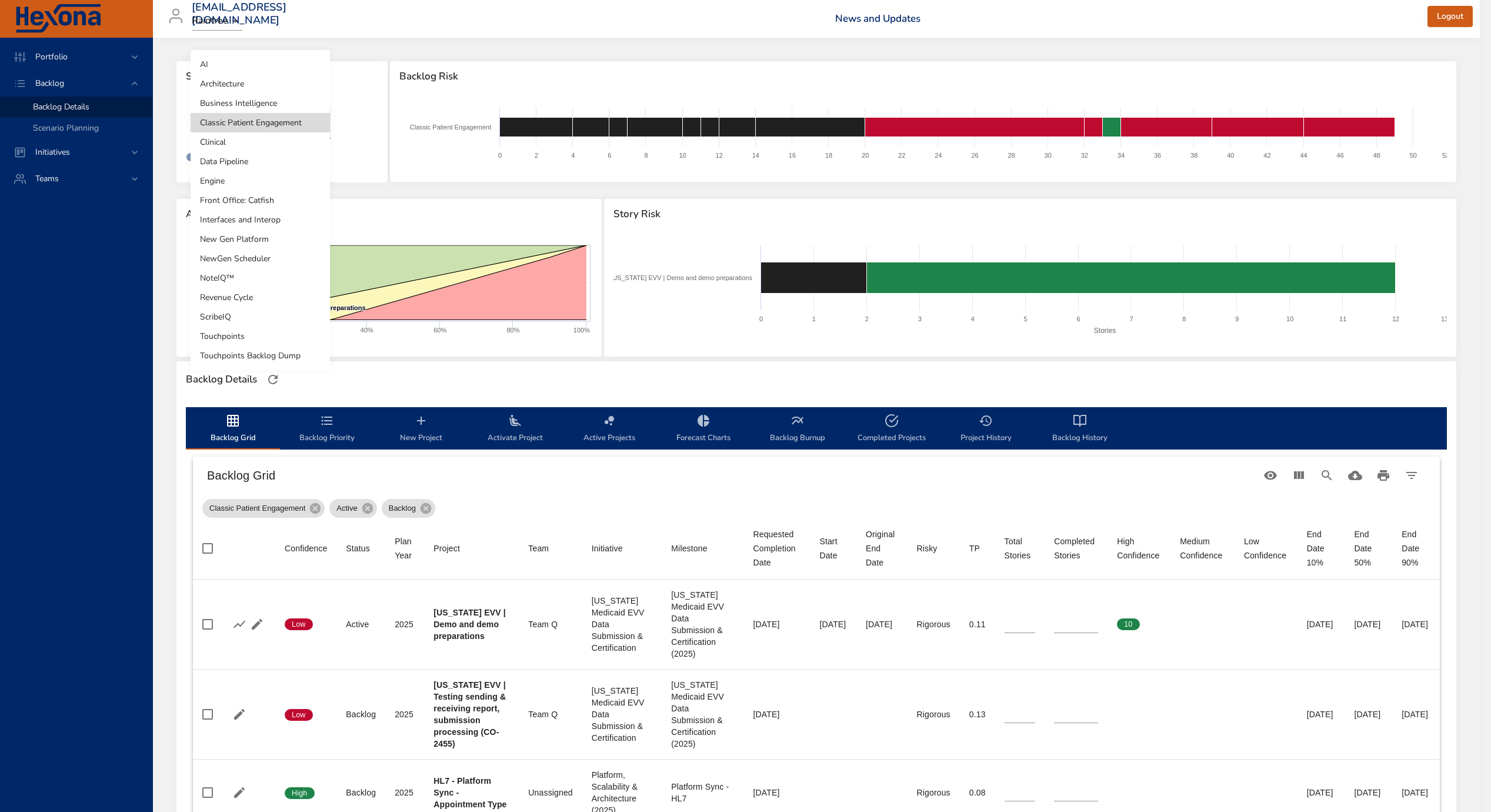
click at [270, 118] on body "Portfolio Backlog Backlog Details Scenario Planning Initiatives Teams priit.par…" at bounding box center [745, 406] width 1491 height 812
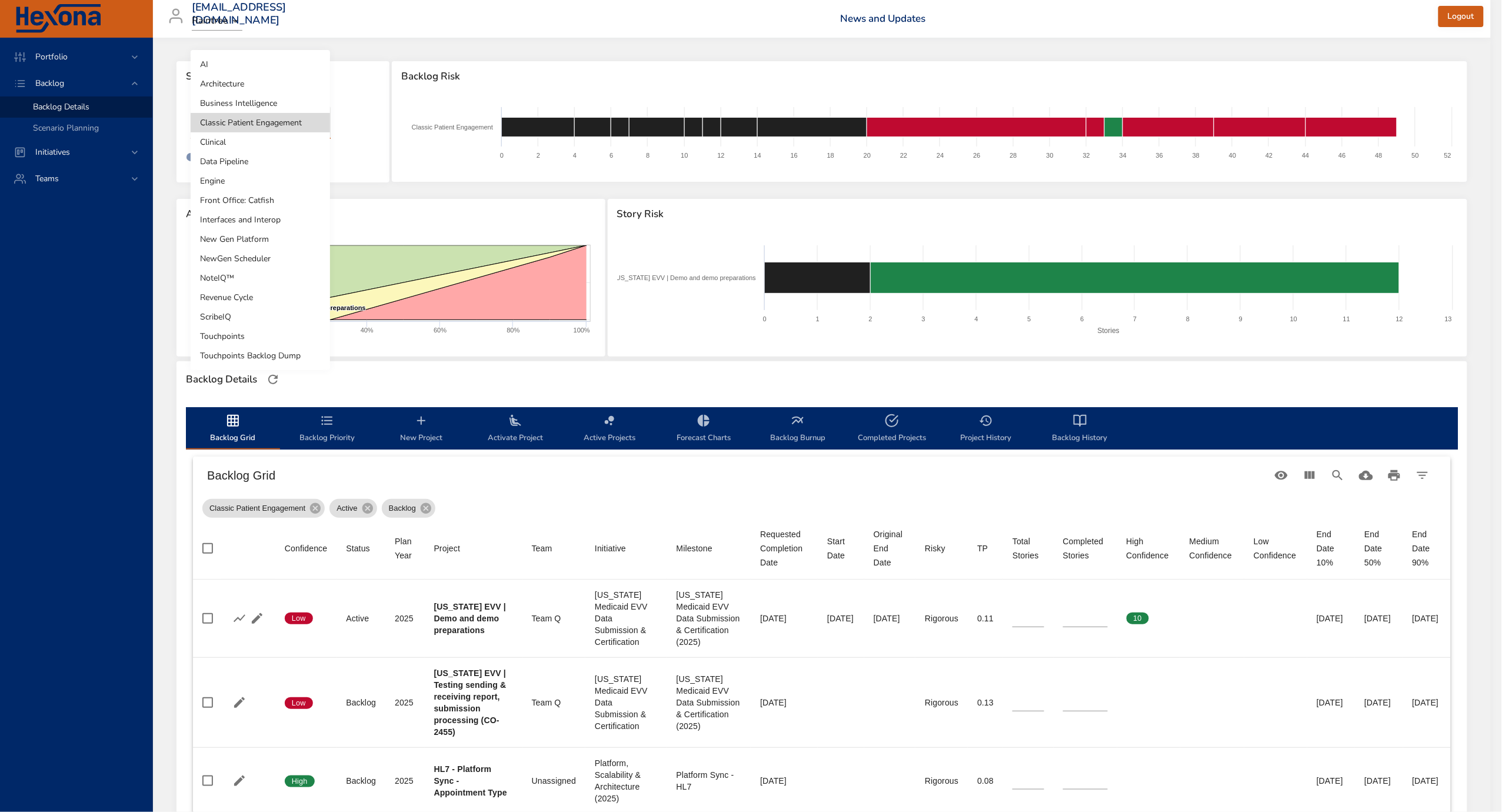
click at [267, 139] on li "Clinical" at bounding box center [260, 142] width 140 height 19
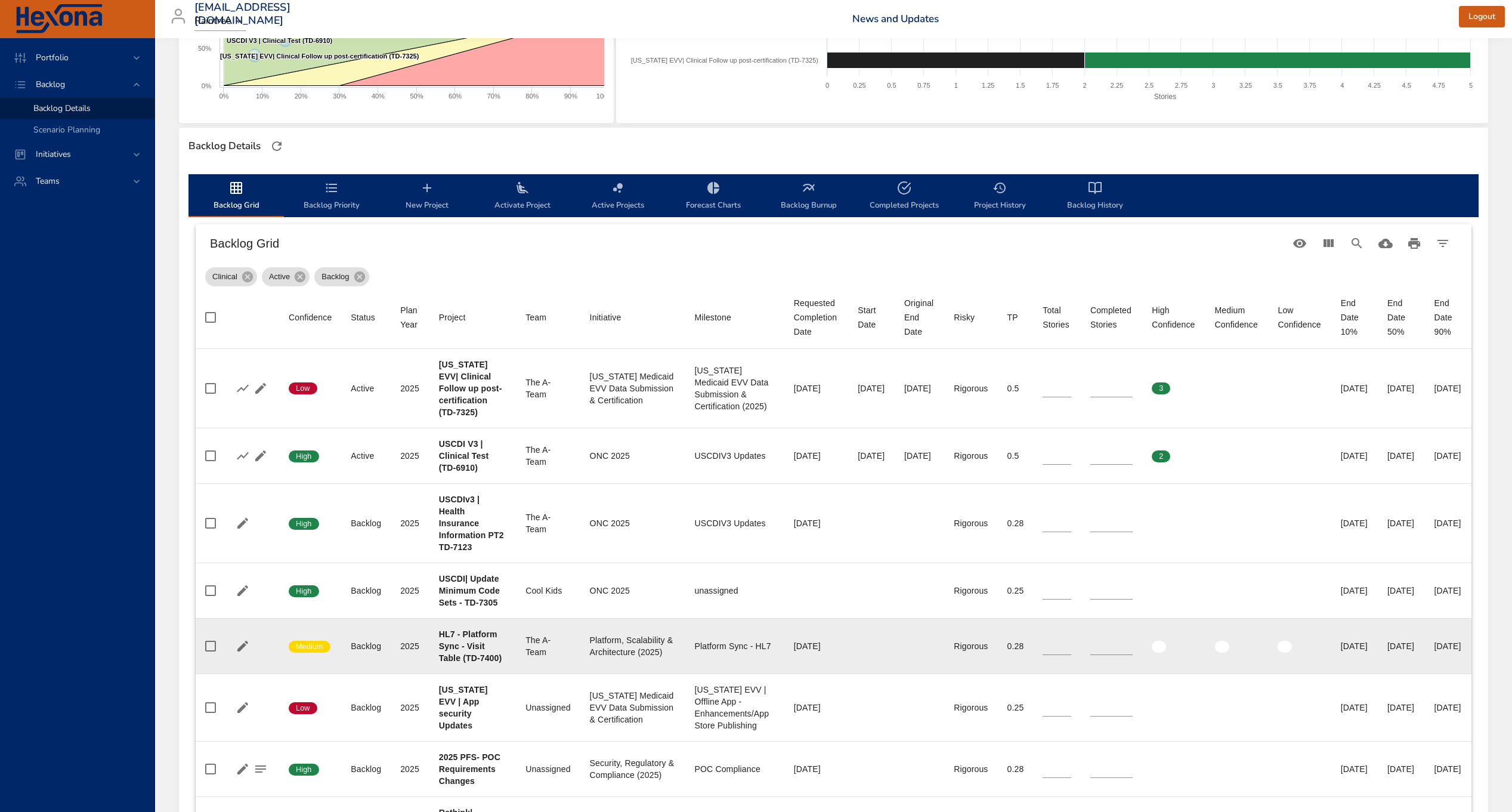
scroll to position [257, 0]
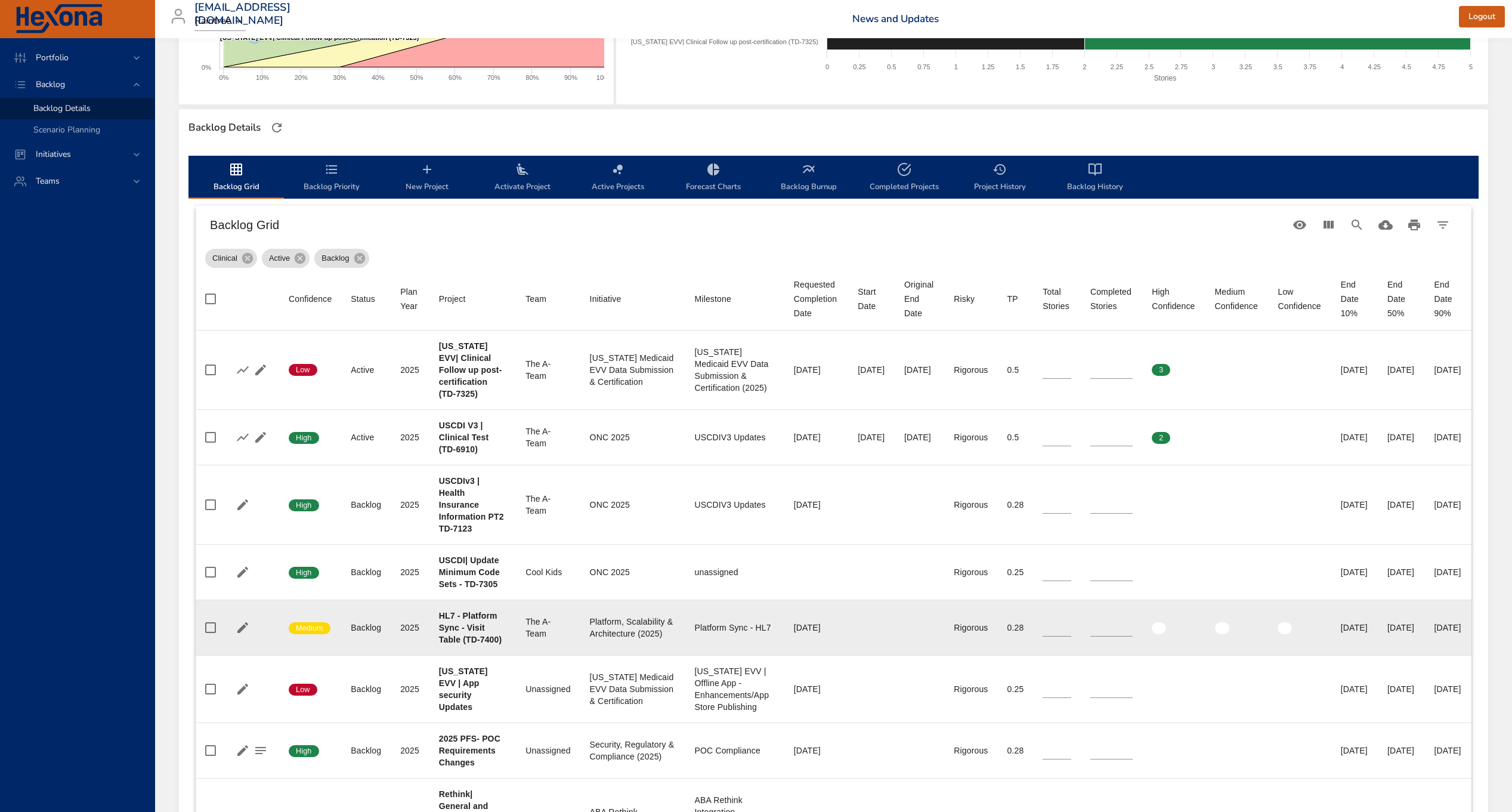
click at [467, 630] on b "HL7 - Platform Sync - Visit Table (TD-7400)" at bounding box center [470, 627] width 62 height 33
drag, startPoint x: 464, startPoint y: 653, endPoint x: 454, endPoint y: 661, distance: 12.8
click at [454, 644] on b "HL7 - Platform Sync - Visit Table (TD-7400)" at bounding box center [470, 627] width 62 height 33
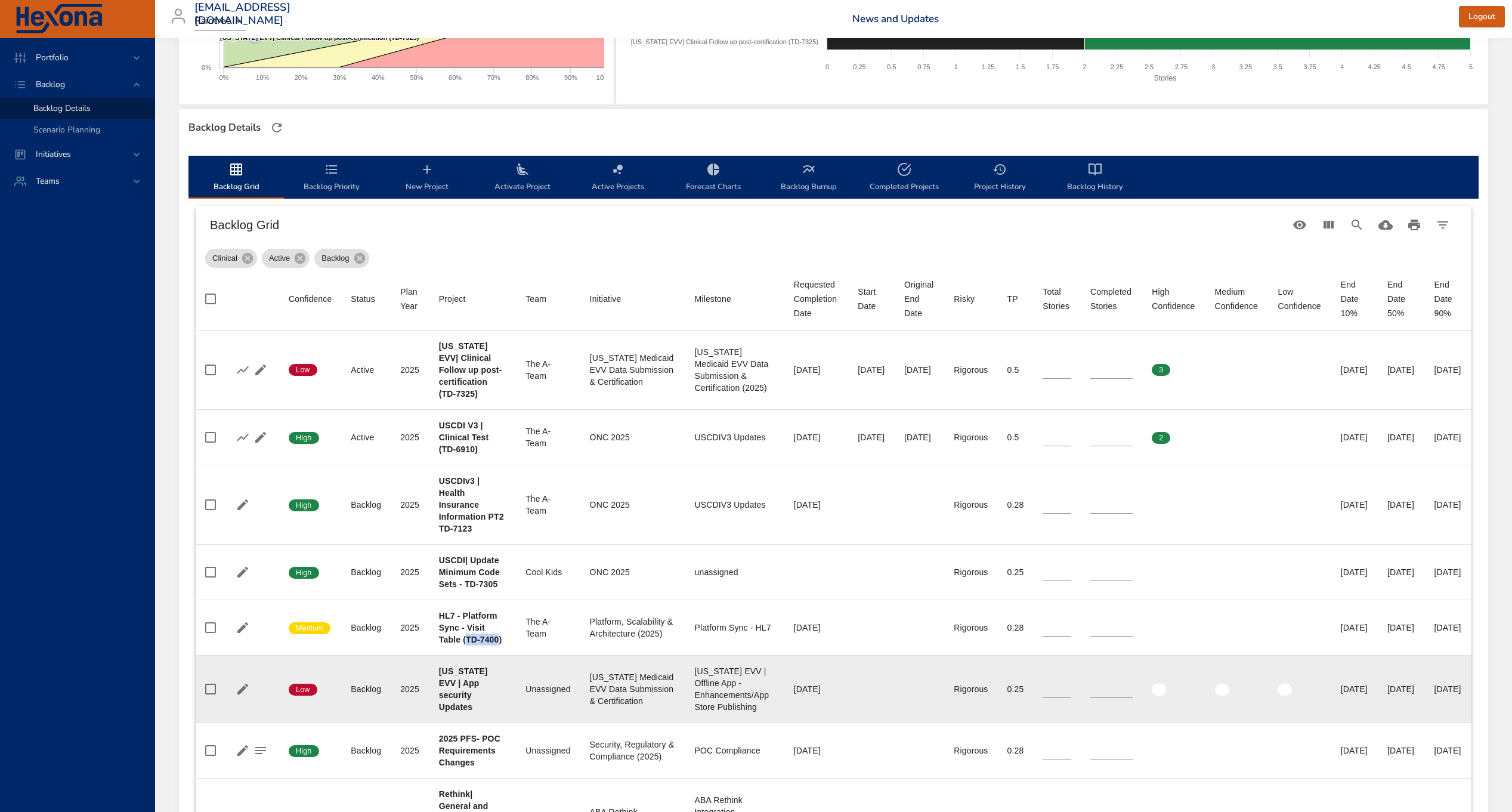
copy b "TD-7400"
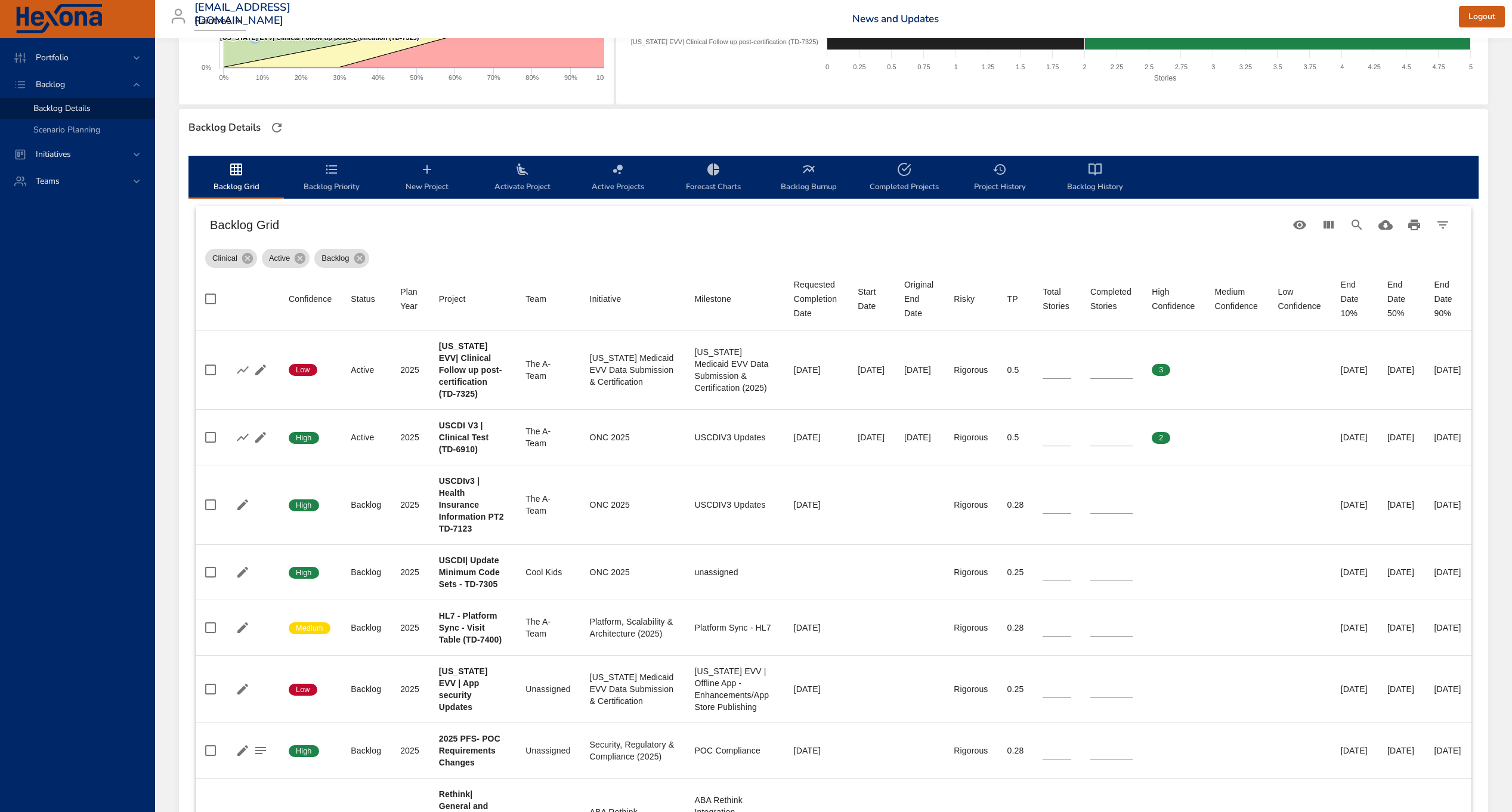
click at [20, 642] on div "Portfolio Backlog Backlog Details Scenario Planning Initiatives Teams" at bounding box center [78, 425] width 155 height 773
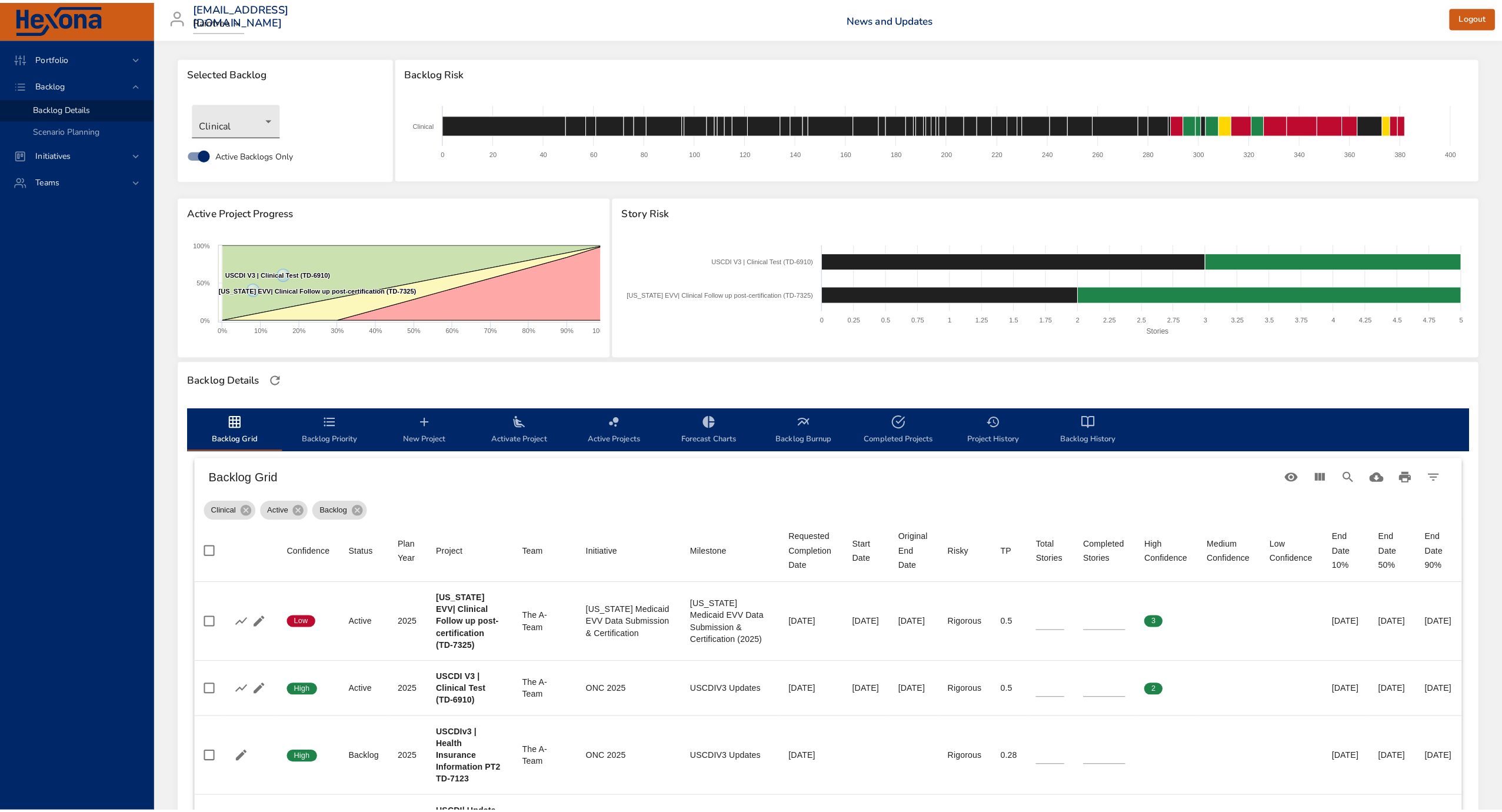
scroll to position [6, 0]
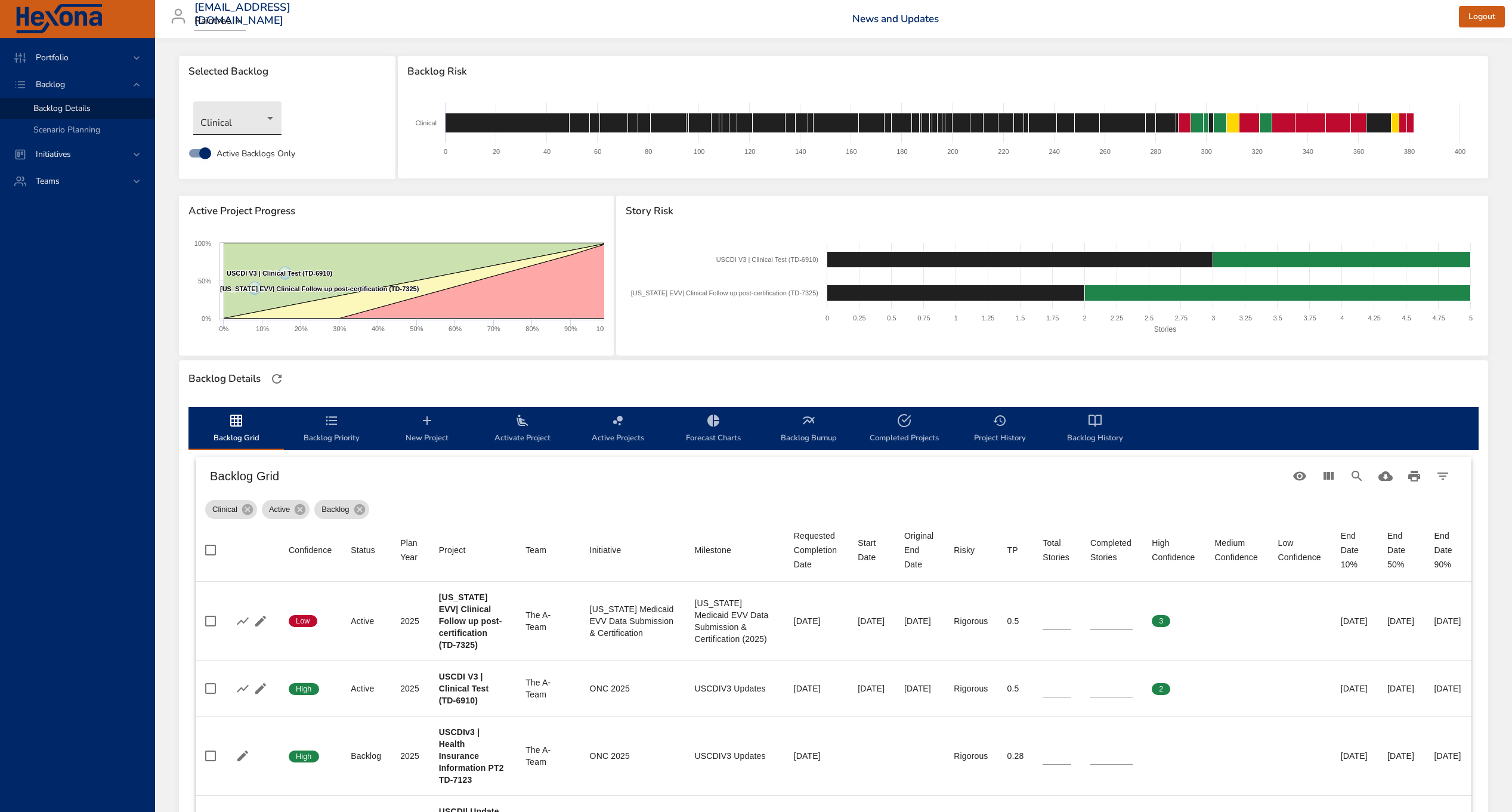
click at [249, 122] on body "Portfolio Backlog Backlog Details Scenario Planning Initiatives Teams priit.par…" at bounding box center [756, 400] width 1512 height 812
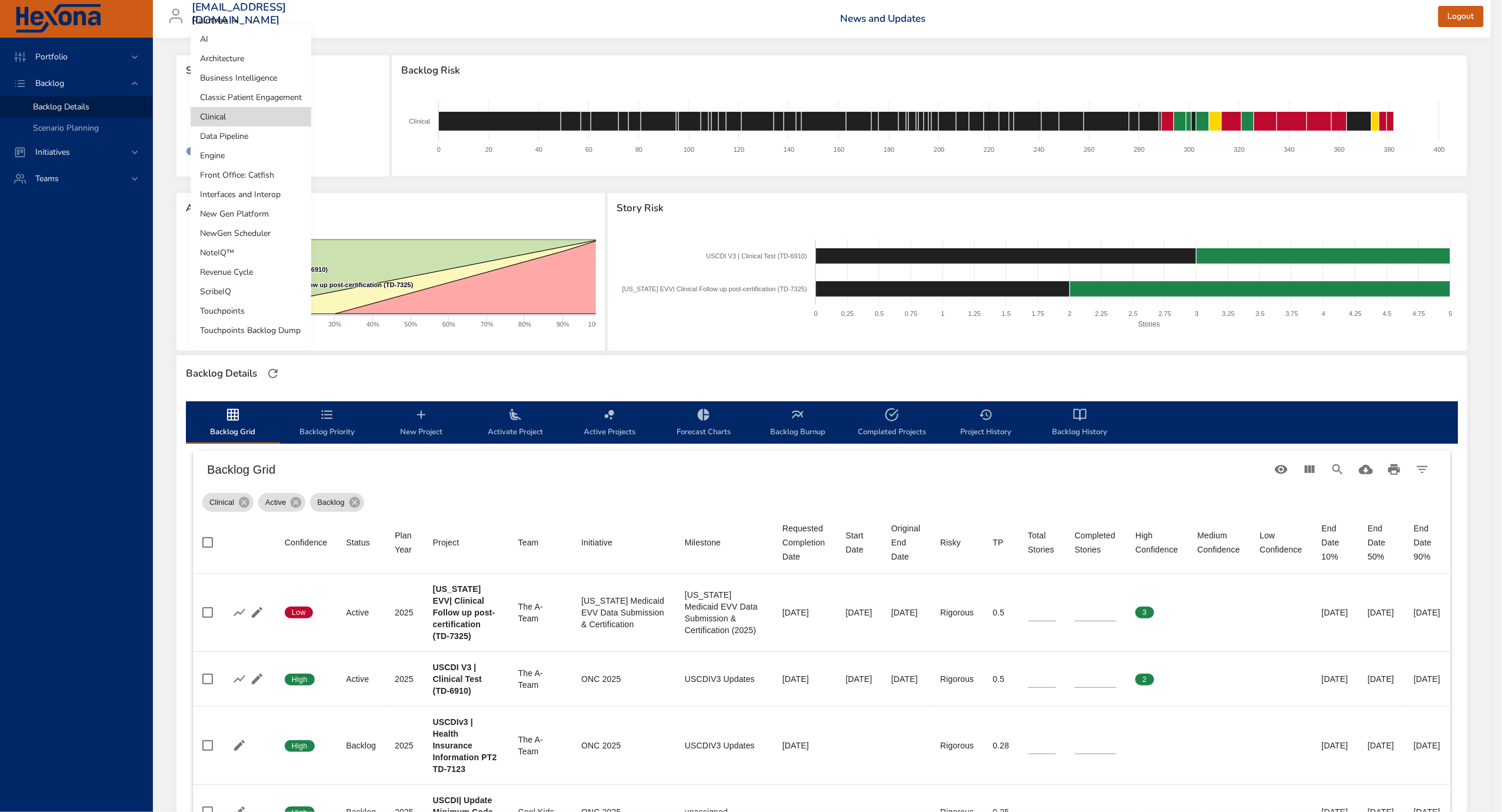
click at [245, 156] on li "Engine" at bounding box center [250, 156] width 120 height 19
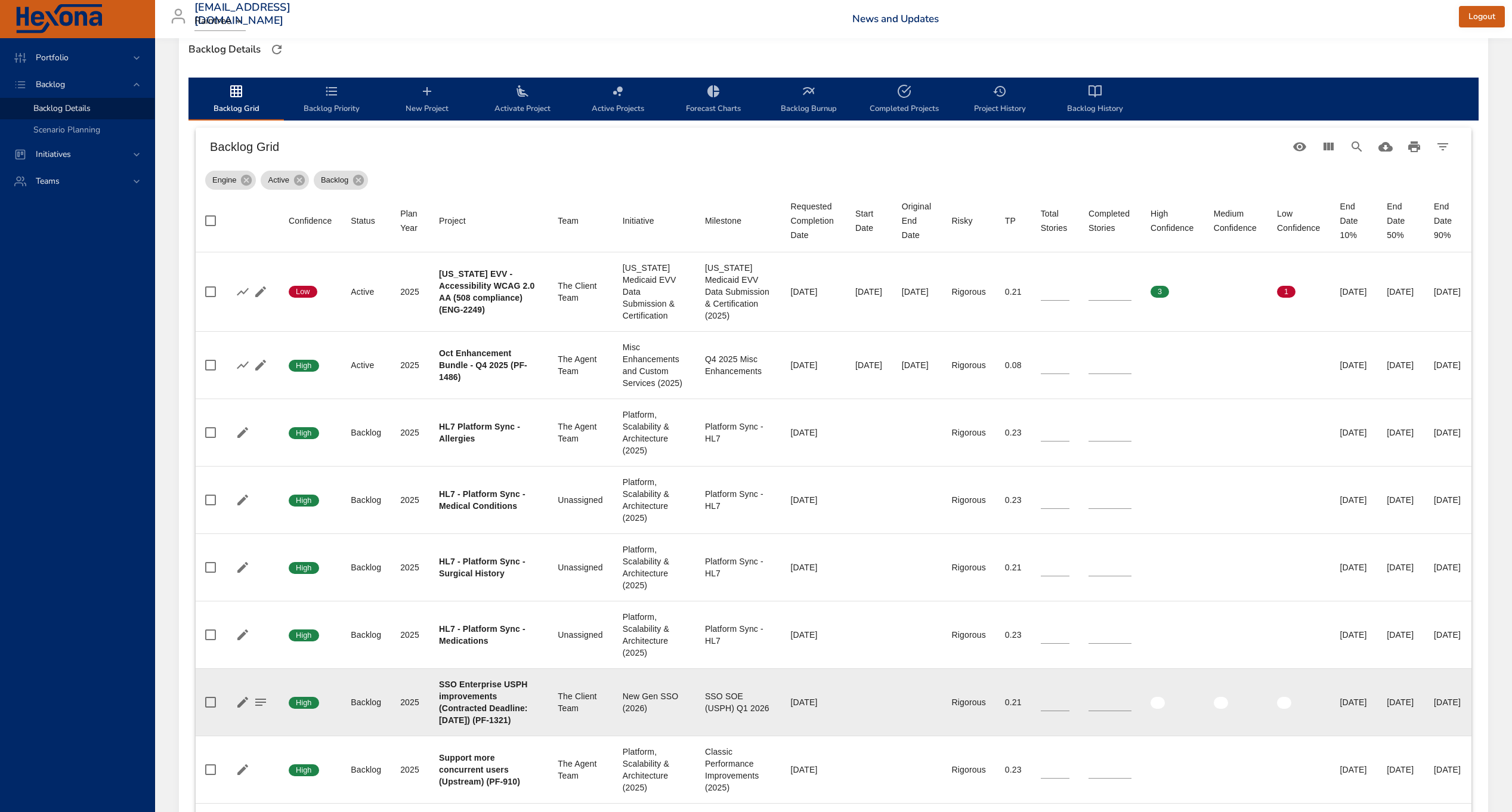
scroll to position [413, 0]
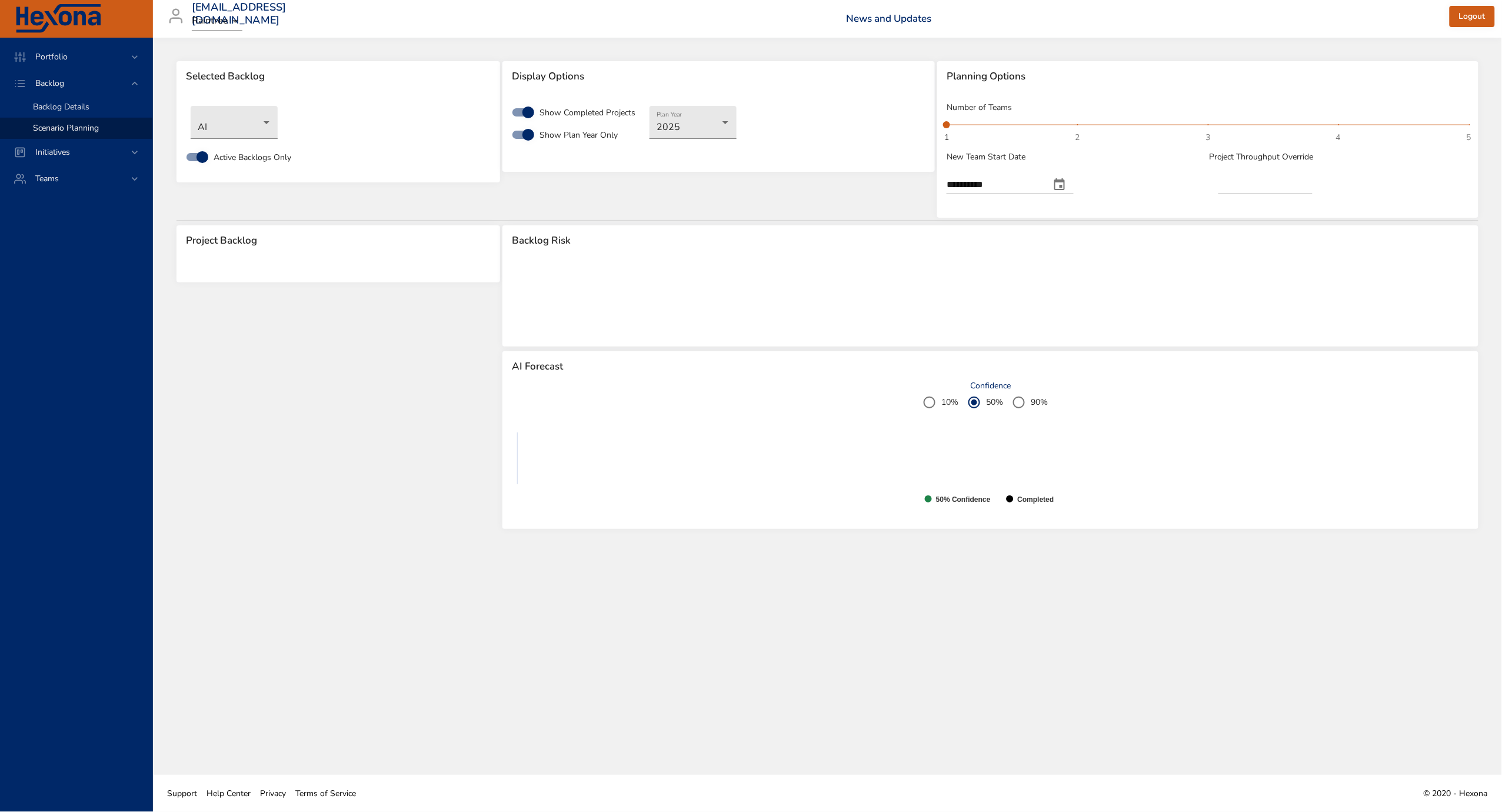
click at [86, 108] on span "Backlog Details" at bounding box center [61, 107] width 57 height 11
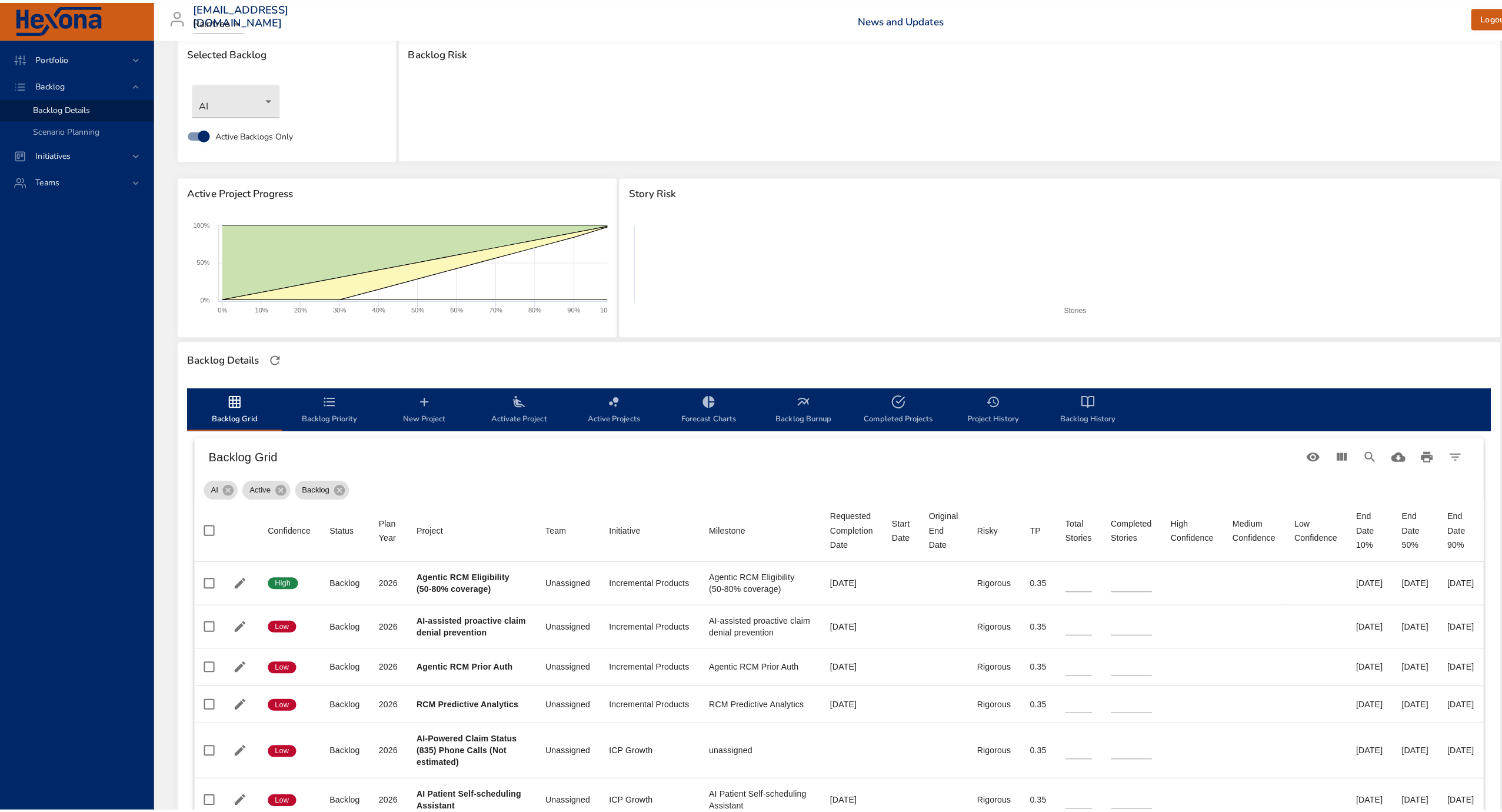
scroll to position [57, 0]
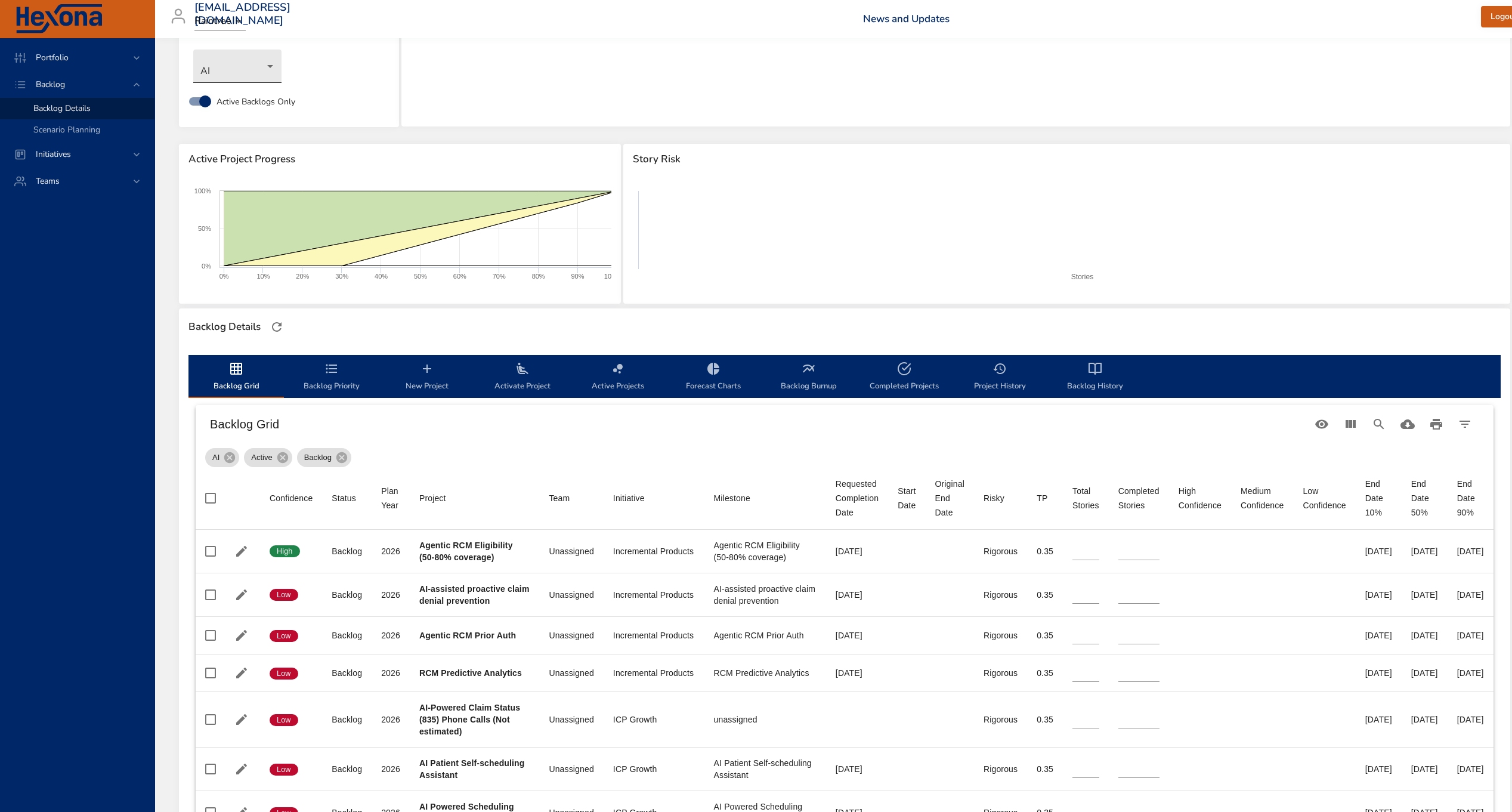
click at [249, 74] on body "Portfolio Backlog Backlog Details Scenario Planning Initiatives Teams [EMAIL_AD…" at bounding box center [756, 348] width 1512 height 812
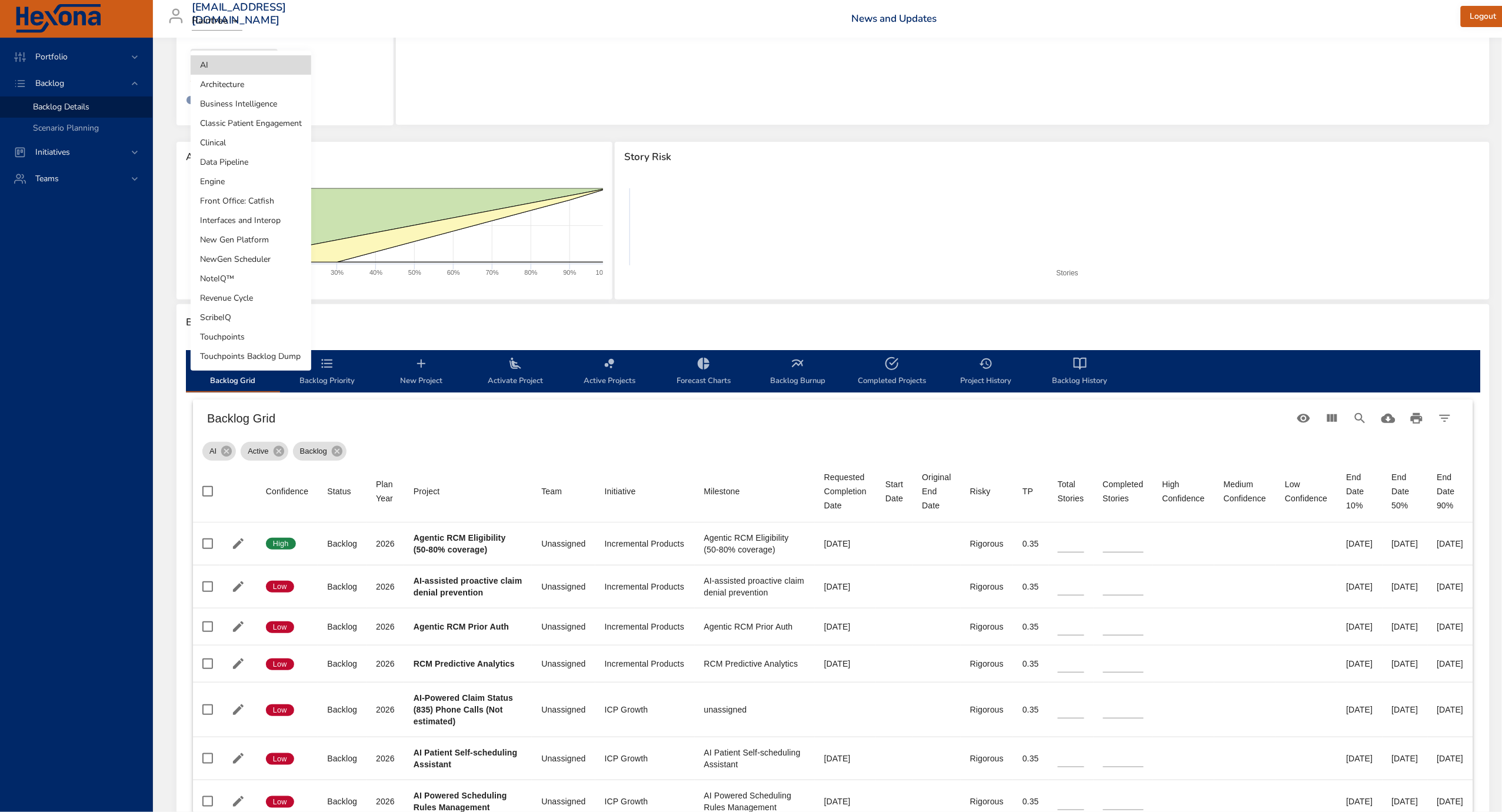
click at [262, 198] on li "Front Office: Catfish" at bounding box center [250, 201] width 120 height 19
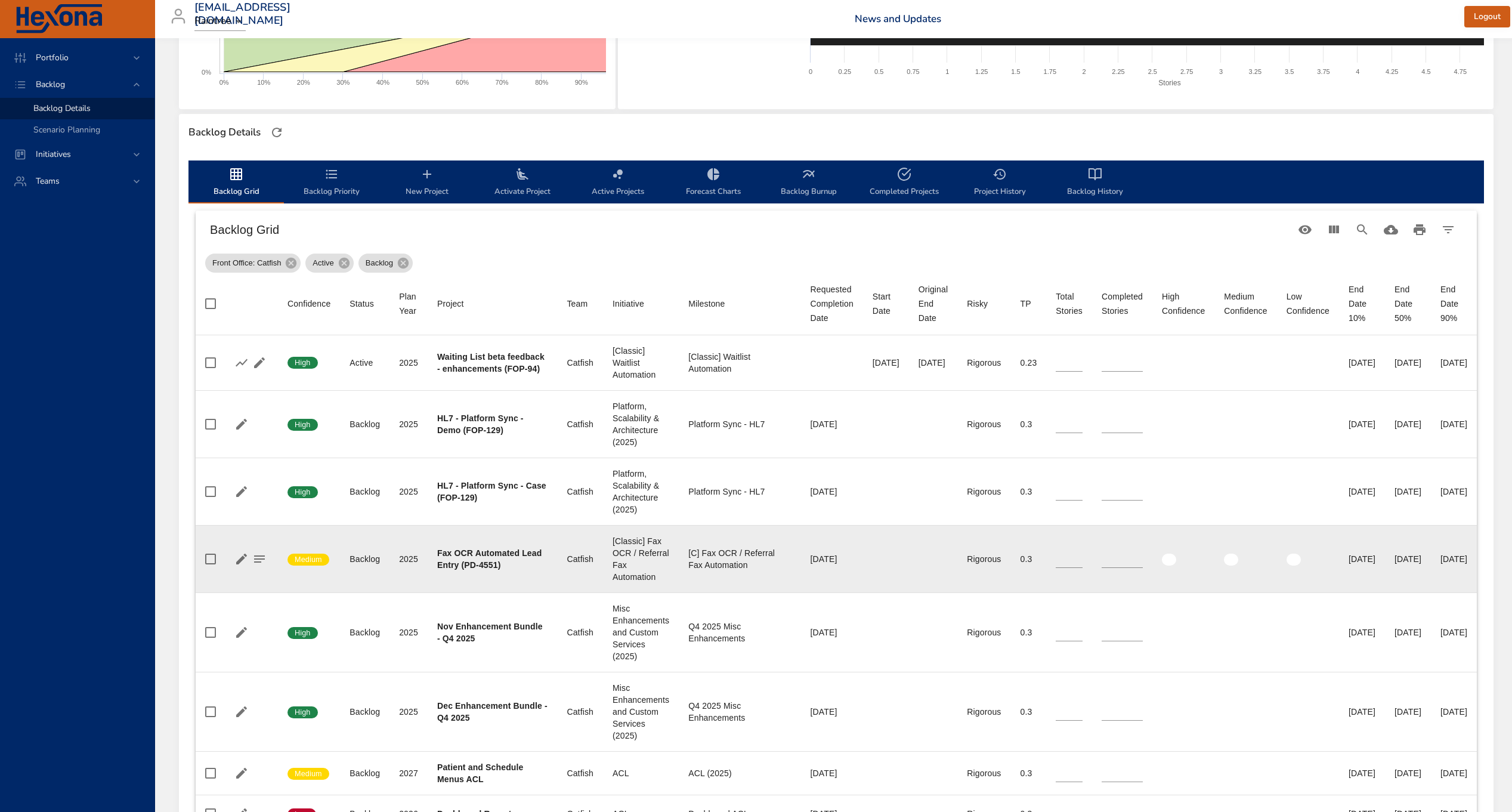
scroll to position [263, 0]
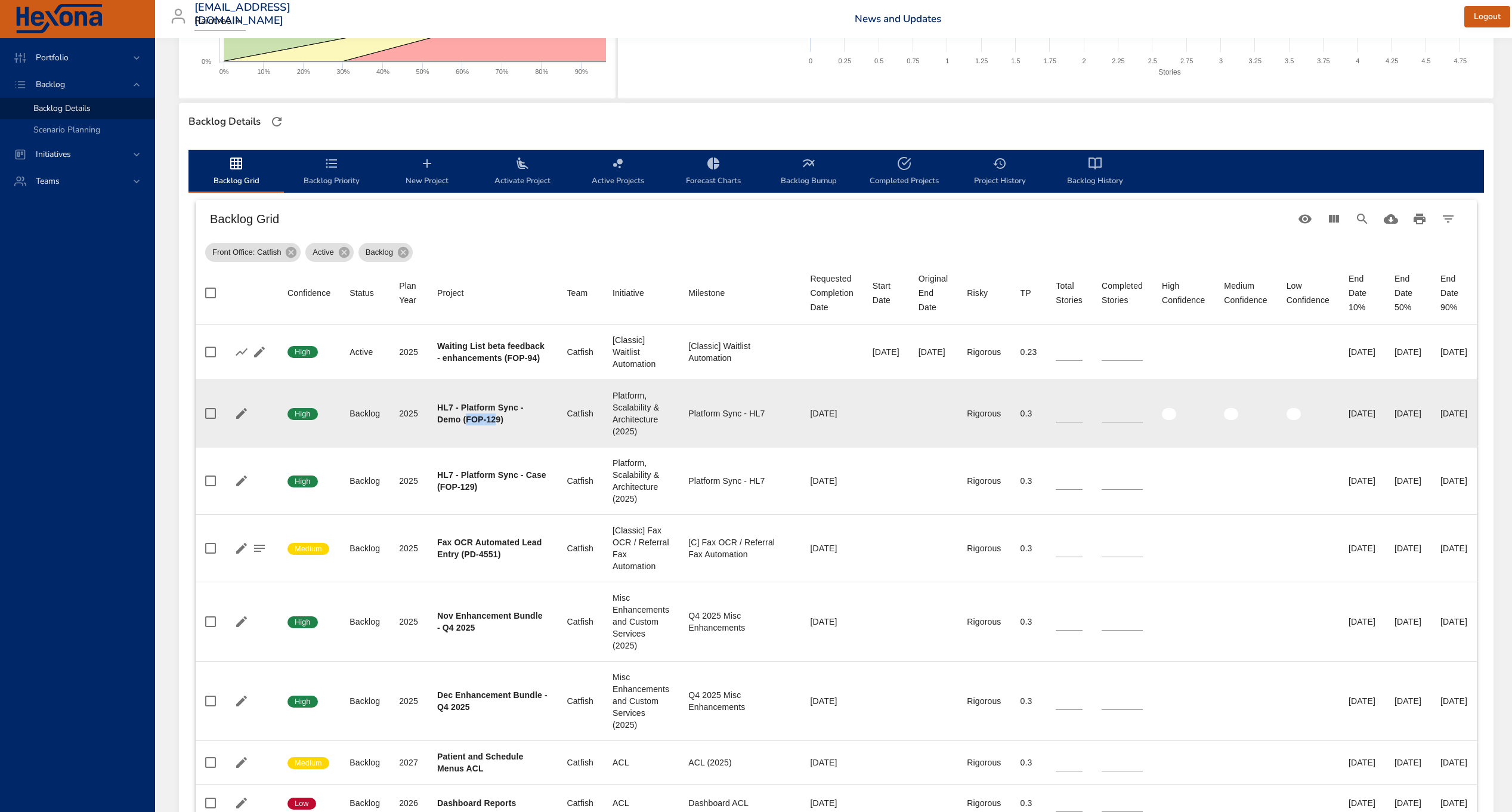
drag, startPoint x: 467, startPoint y: 420, endPoint x: 498, endPoint y: 421, distance: 31.0
click at [498, 421] on b "HL7 - Platform Sync - Demo (FOP-129)" at bounding box center [481, 413] width 87 height 22
click at [501, 419] on b "HL7 - Platform Sync - Demo (FOP-129)" at bounding box center [481, 413] width 87 height 22
copy b "FOP-129"
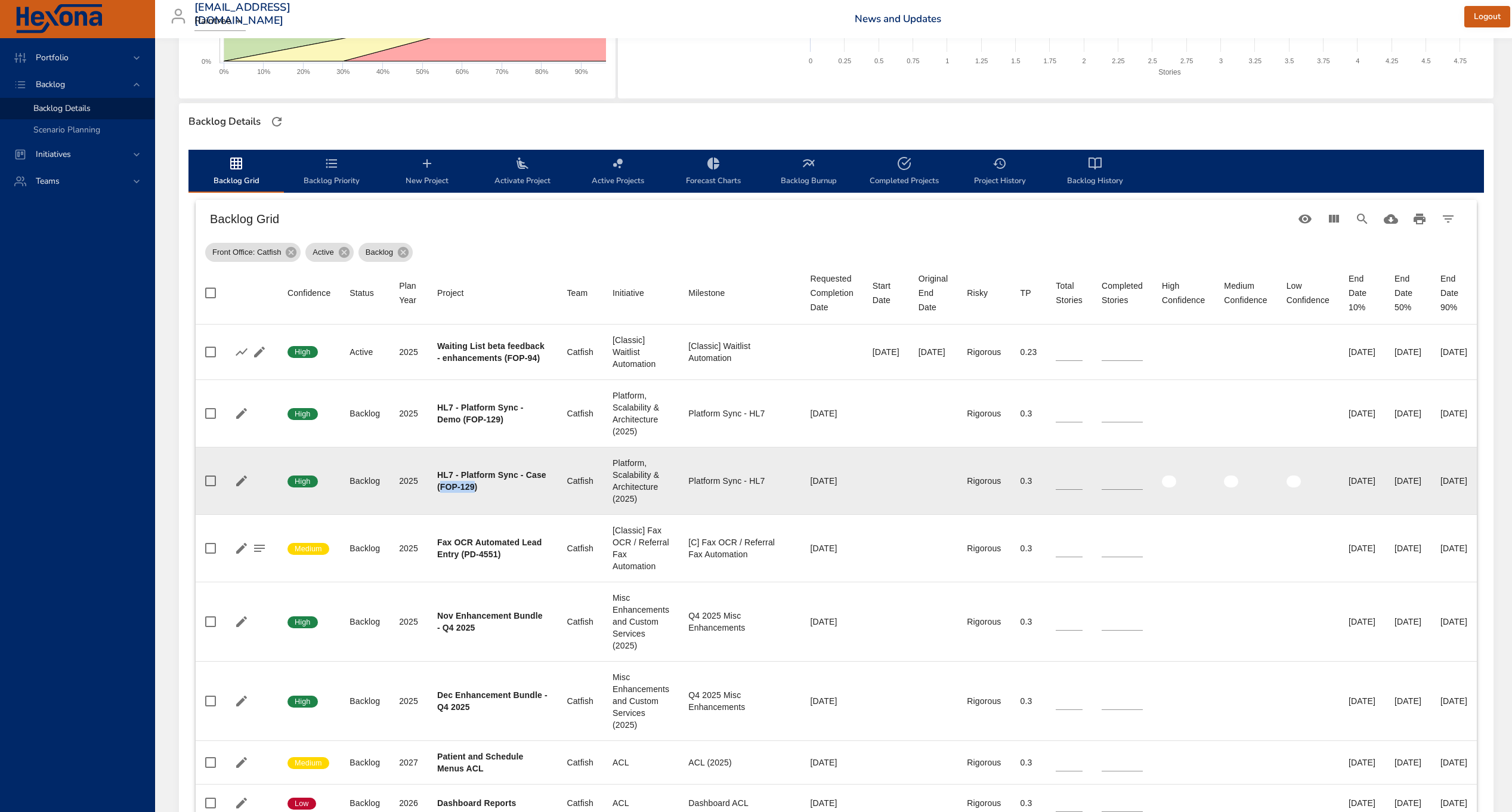
drag, startPoint x: 476, startPoint y: 488, endPoint x: 439, endPoint y: 489, distance: 37.0
click at [439, 489] on b "HL7 - Platform Sync - Case (FOP-129)" at bounding box center [492, 480] width 109 height 22
copy b "FOP-129"
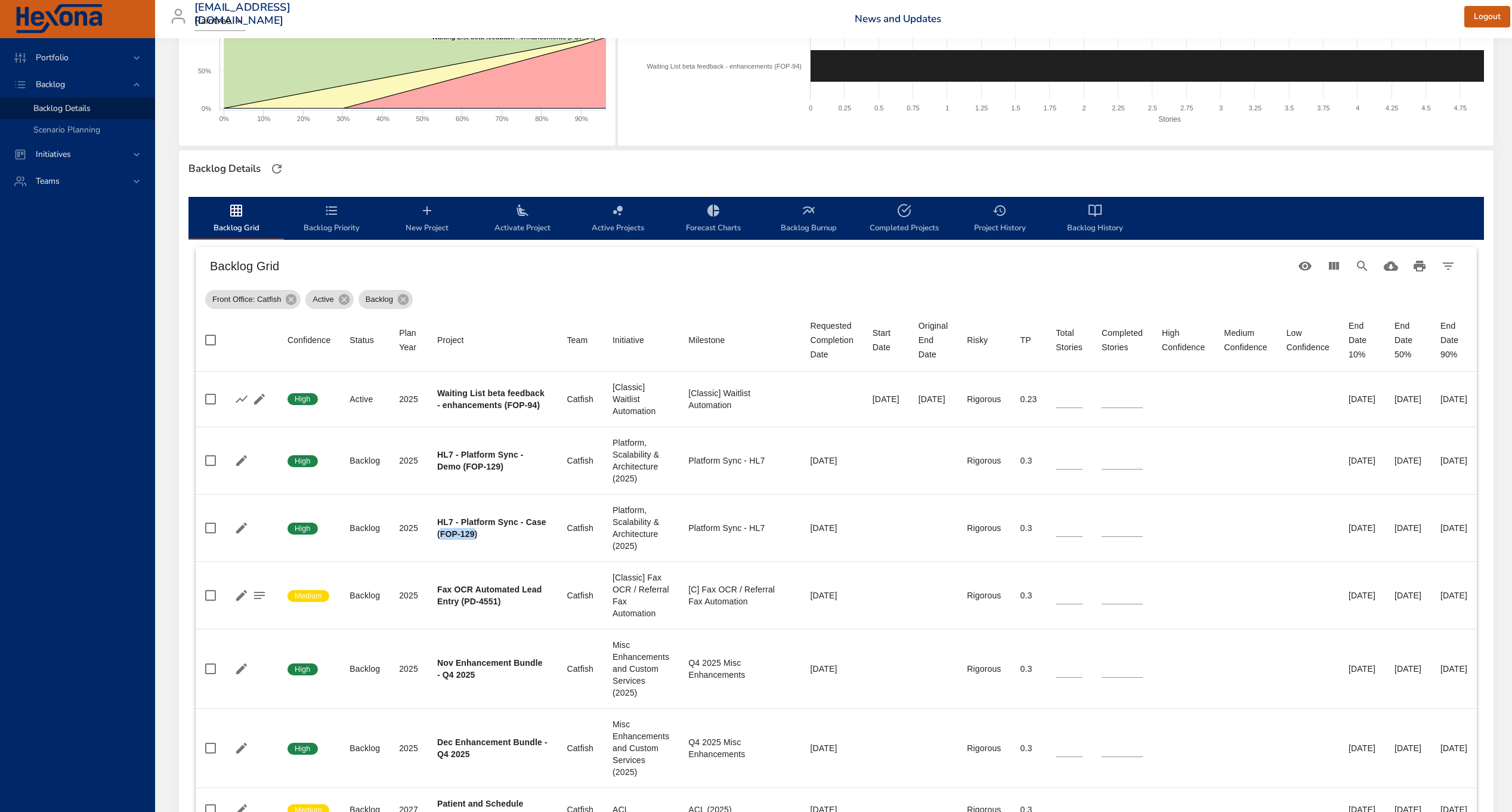
scroll to position [0, 0]
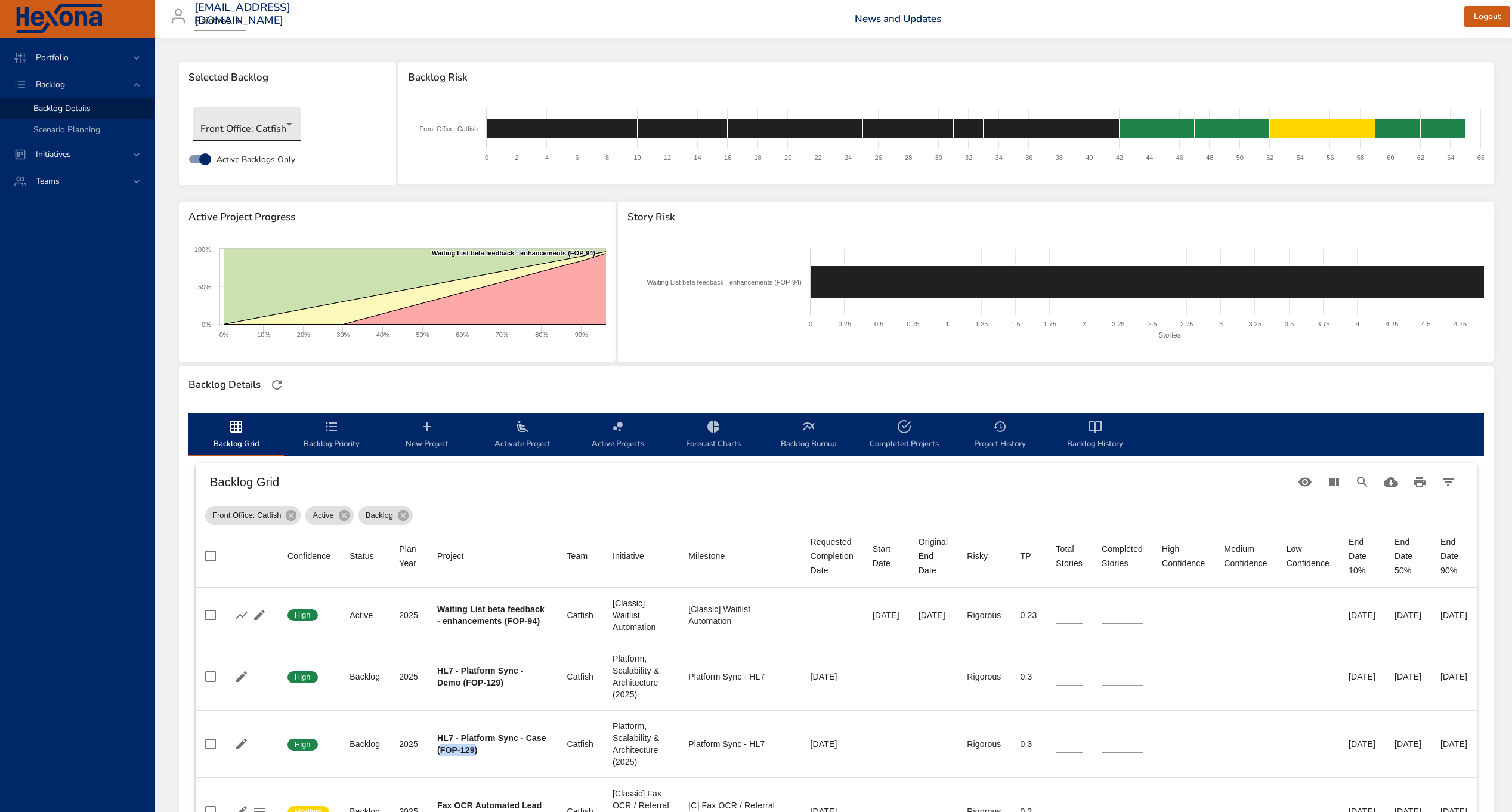
click at [250, 131] on body "Portfolio Backlog Backlog Details Scenario Planning Initiatives Teams [EMAIL_AD…" at bounding box center [756, 406] width 1512 height 812
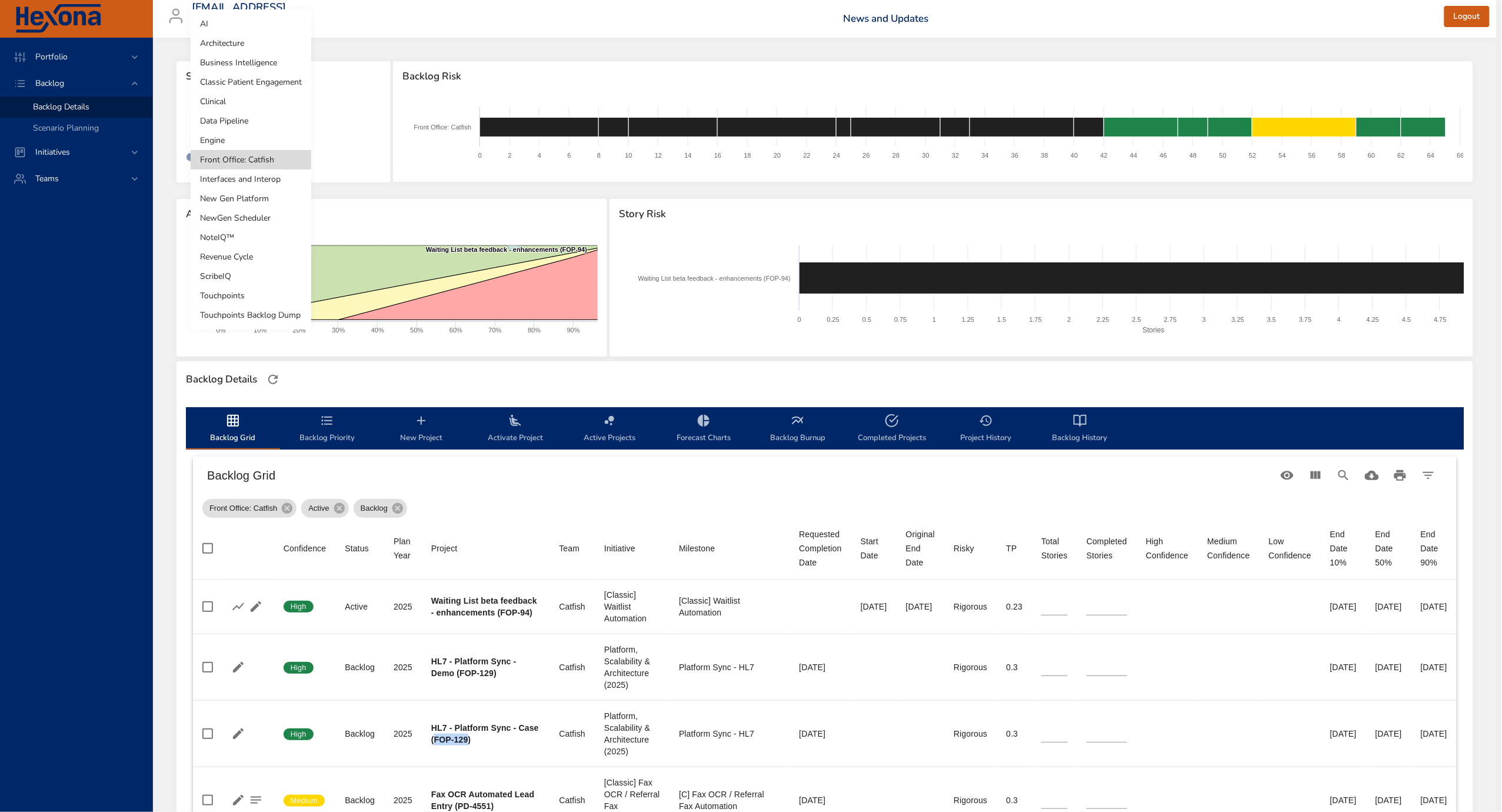
click at [256, 254] on li "Revenue Cycle" at bounding box center [250, 257] width 120 height 19
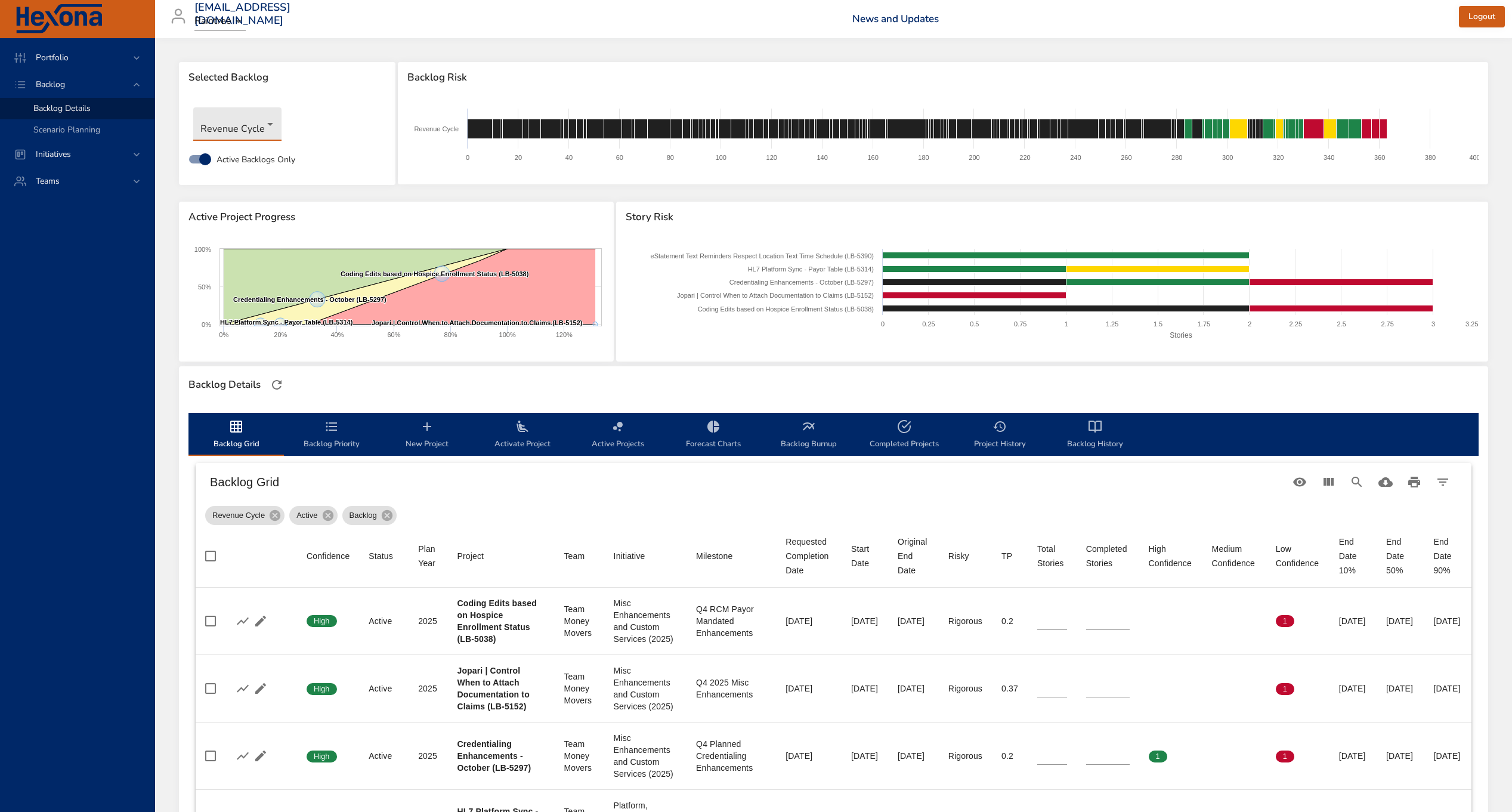
click at [252, 117] on body "Portfolio Backlog Backlog Details Scenario Planning Initiatives Teams [EMAIL_AD…" at bounding box center [756, 406] width 1512 height 812
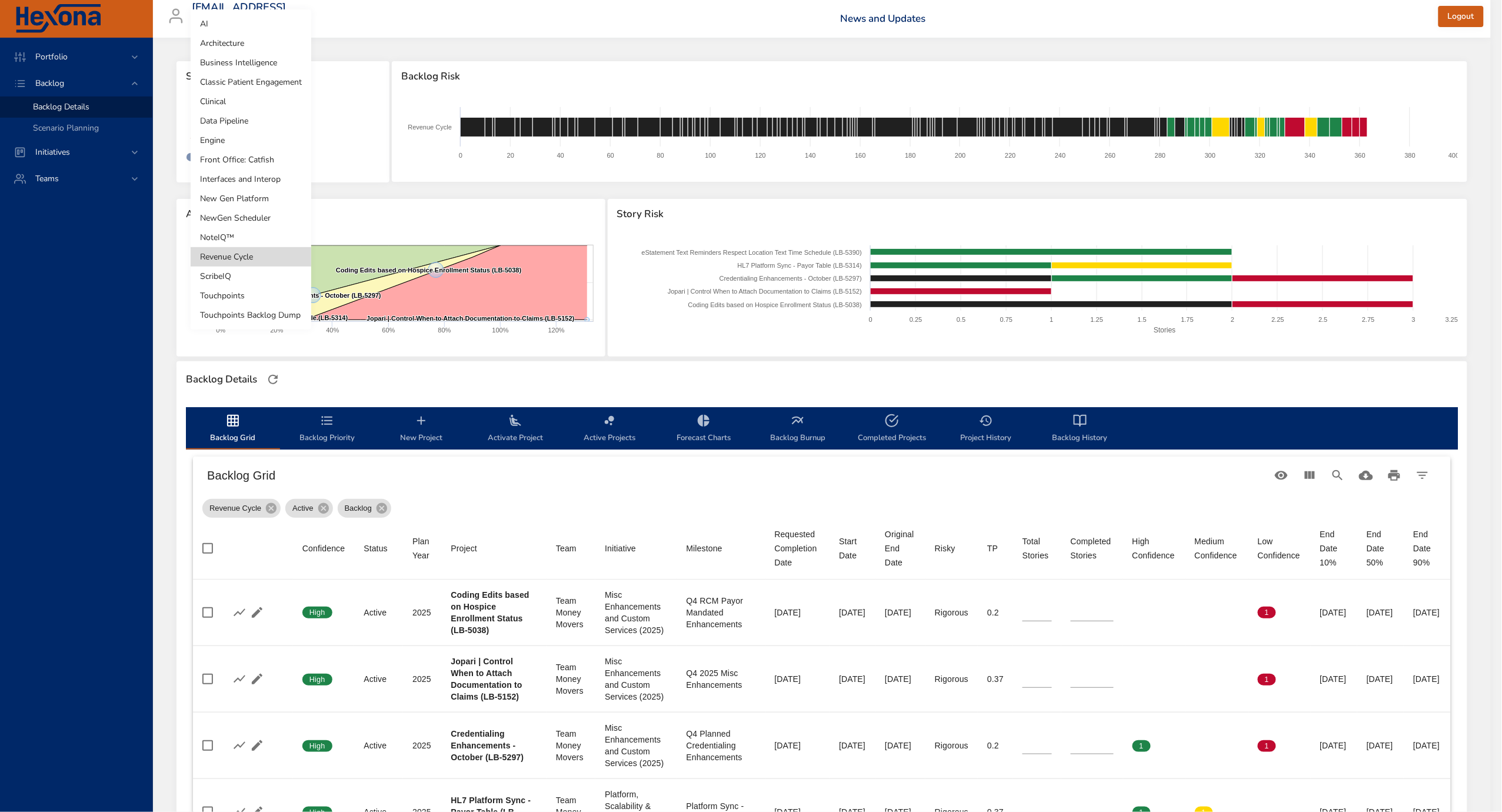
drag, startPoint x: 234, startPoint y: 97, endPoint x: 243, endPoint y: 77, distance: 21.9
click at [243, 77] on ul "AI Architecture Business Intelligence Classic Patient Engagement Clinical Data …" at bounding box center [250, 169] width 120 height 320
click at [236, 101] on li "Clinical" at bounding box center [250, 101] width 120 height 19
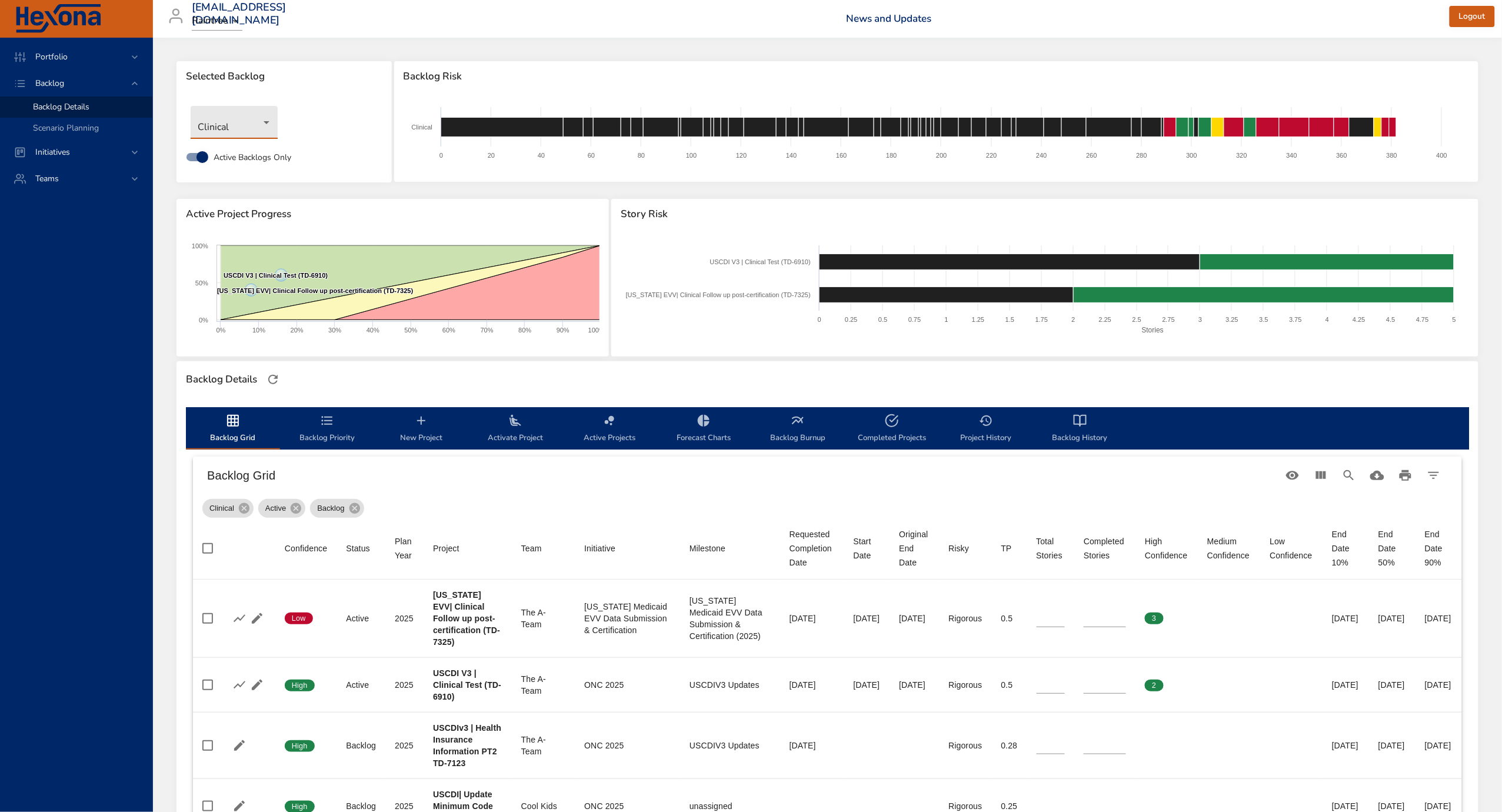
click at [223, 116] on body "Portfolio Backlog Backlog Details Scenario Planning Initiatives Teams [EMAIL_AD…" at bounding box center [751, 406] width 1502 height 812
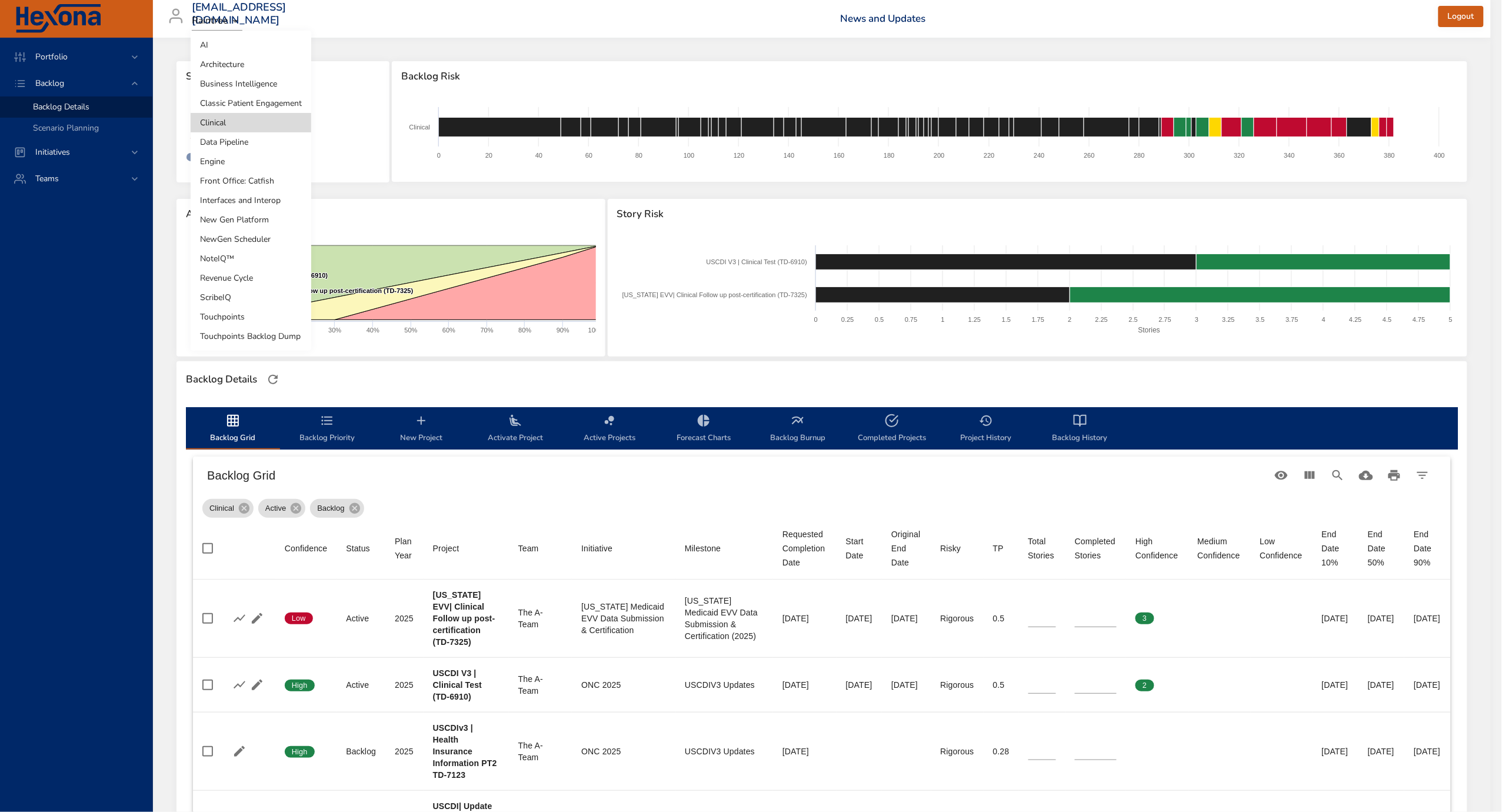
click at [247, 192] on li "Interfaces and Interop" at bounding box center [250, 200] width 120 height 19
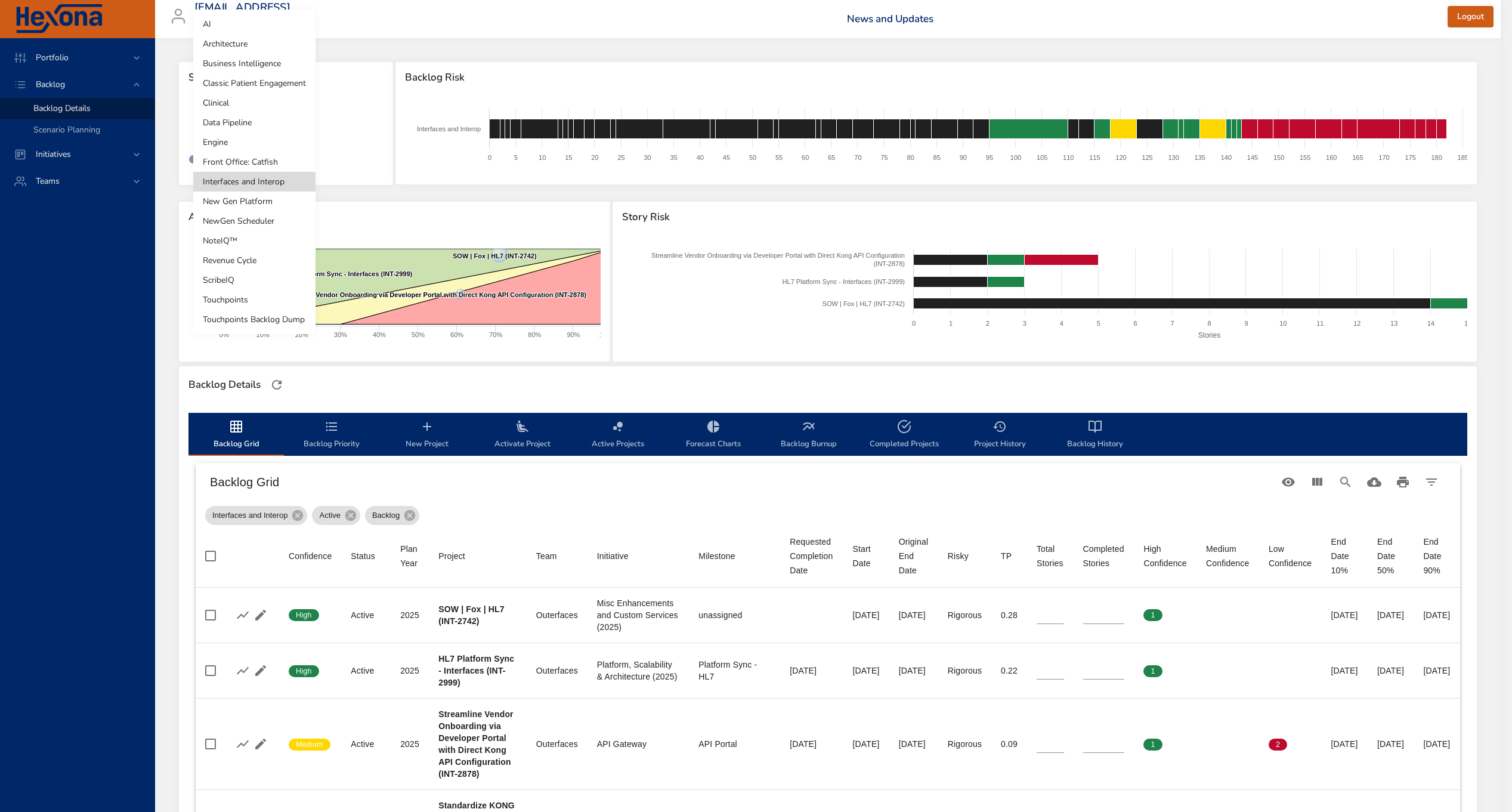
click at [258, 124] on body "Portfolio Backlog Backlog Details Scenario Planning Initiatives Teams [EMAIL_AD…" at bounding box center [756, 406] width 1512 height 812
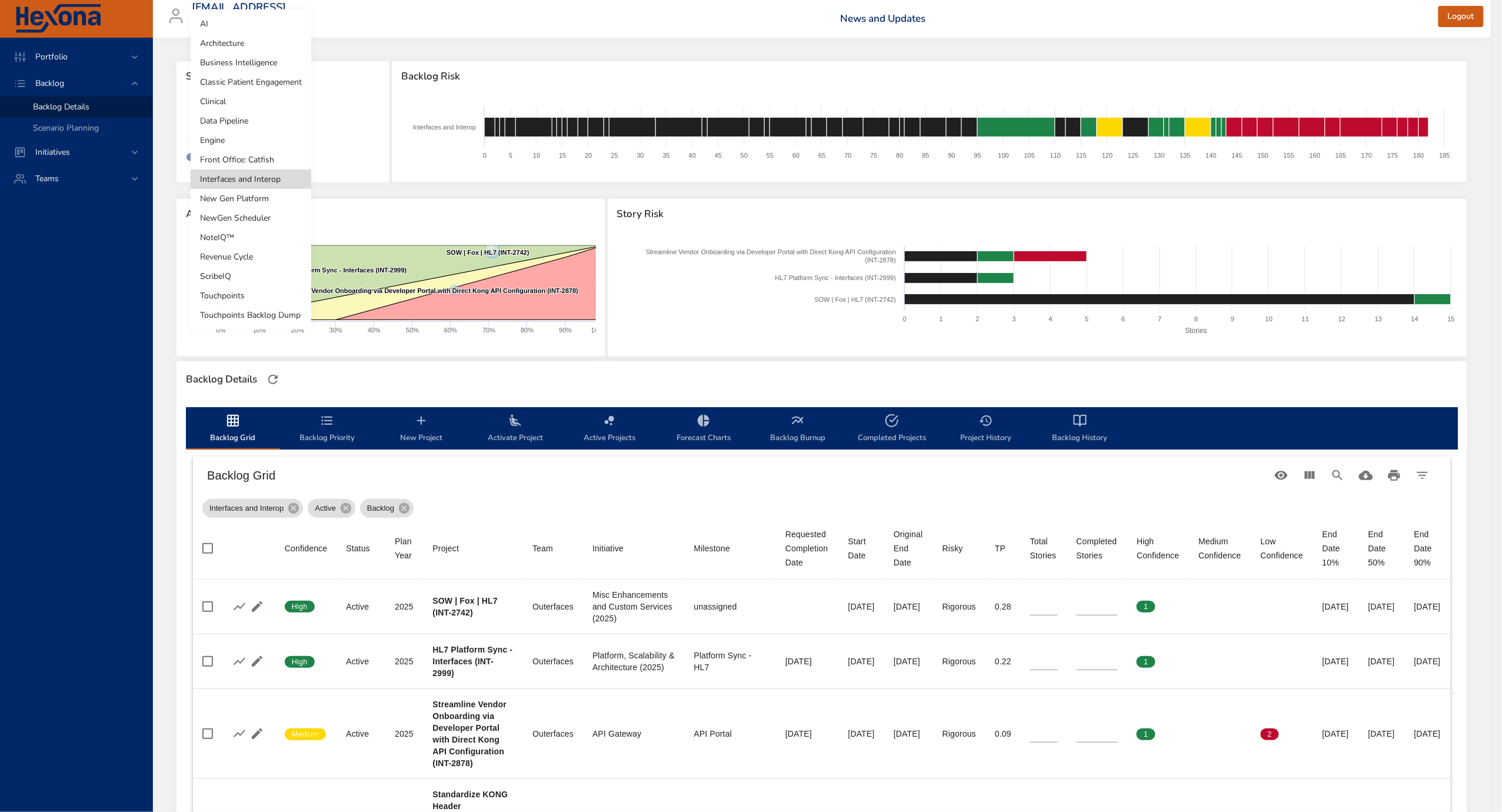
click at [246, 140] on li "Engine" at bounding box center [250, 140] width 120 height 19
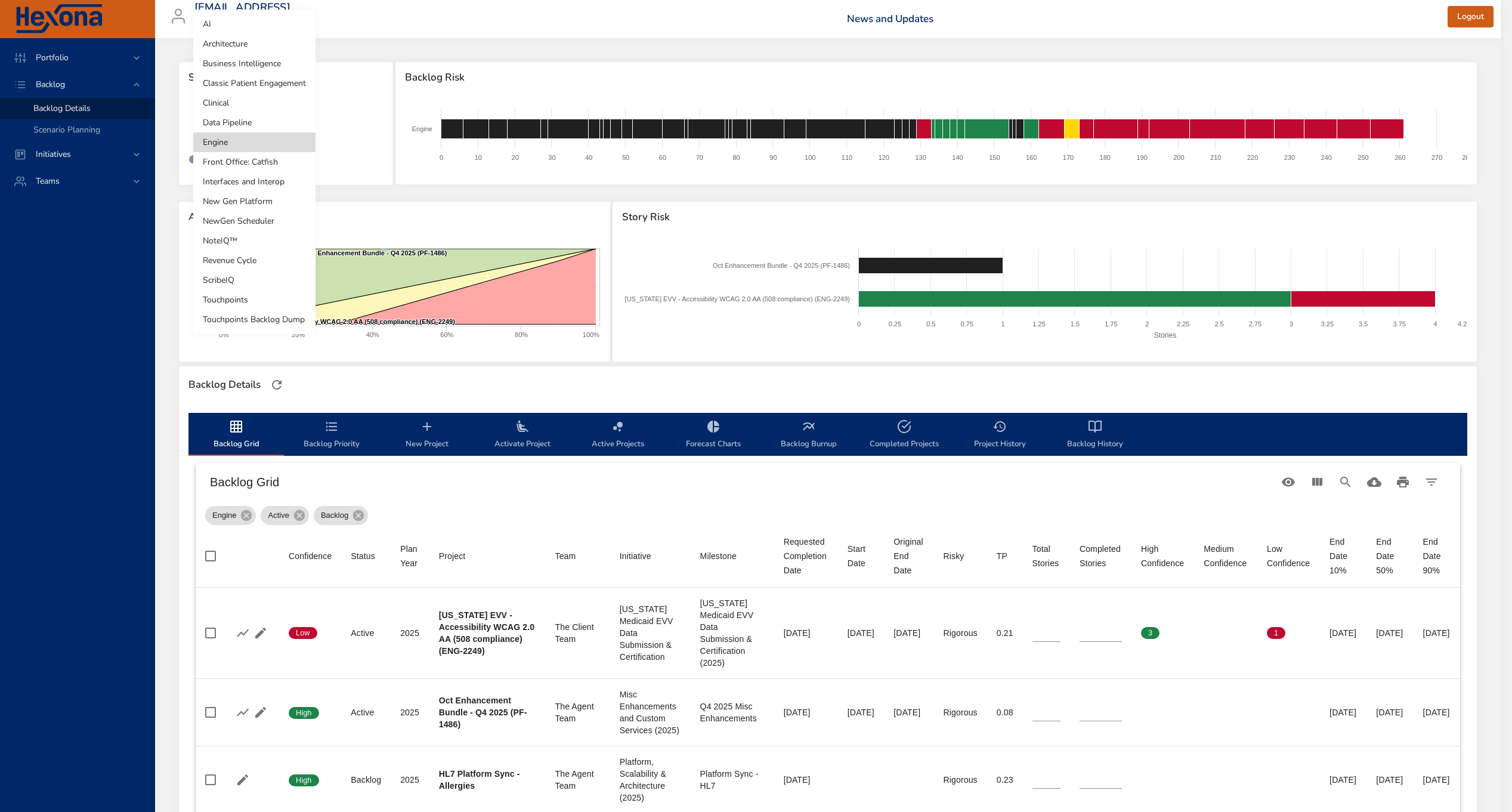
click at [266, 124] on body "Portfolio Backlog Backlog Details Scenario Planning Initiatives Teams [EMAIL_AD…" at bounding box center [756, 406] width 1512 height 812
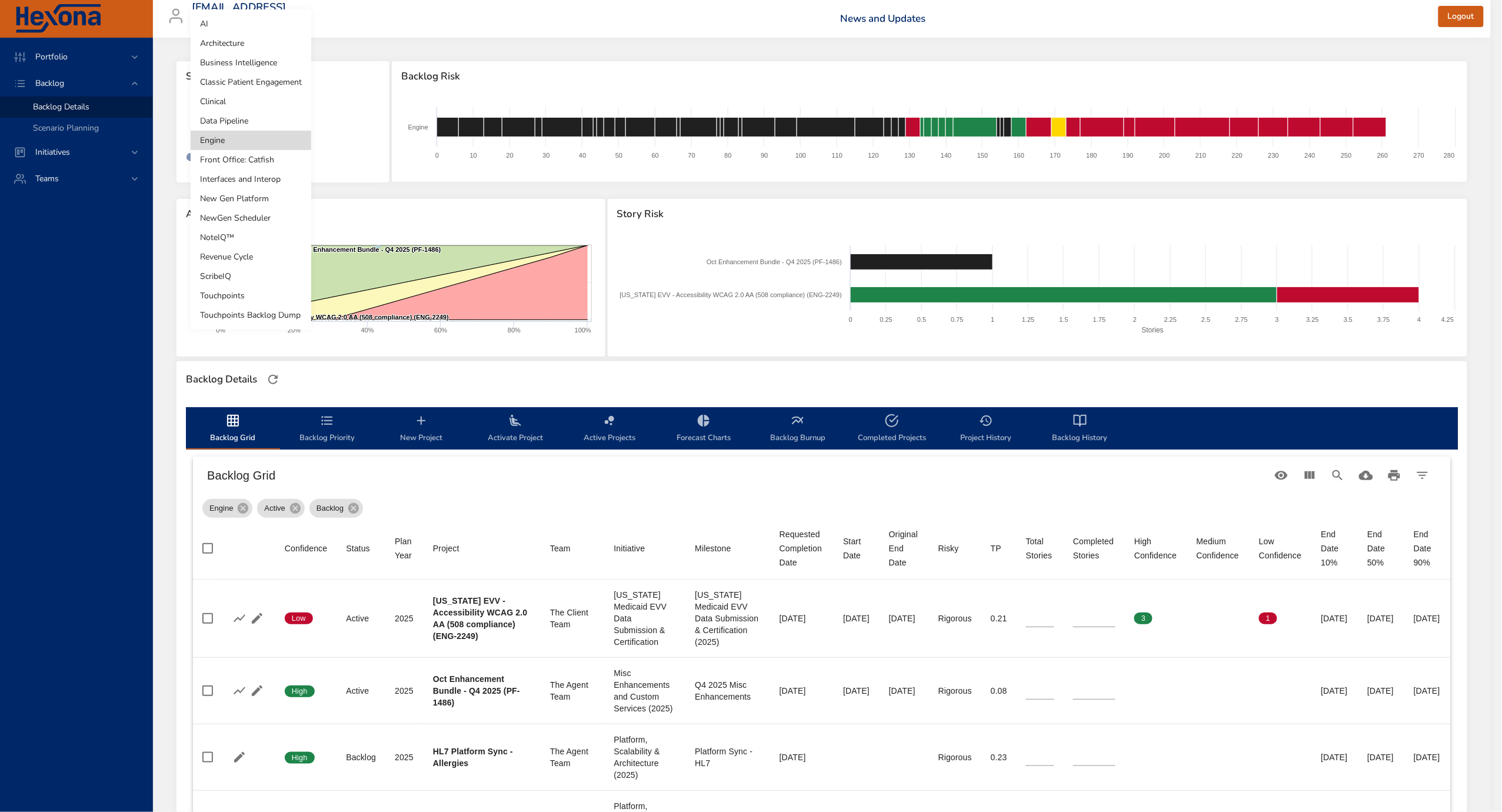
click at [249, 156] on li "Front Office: Catfish" at bounding box center [250, 160] width 120 height 19
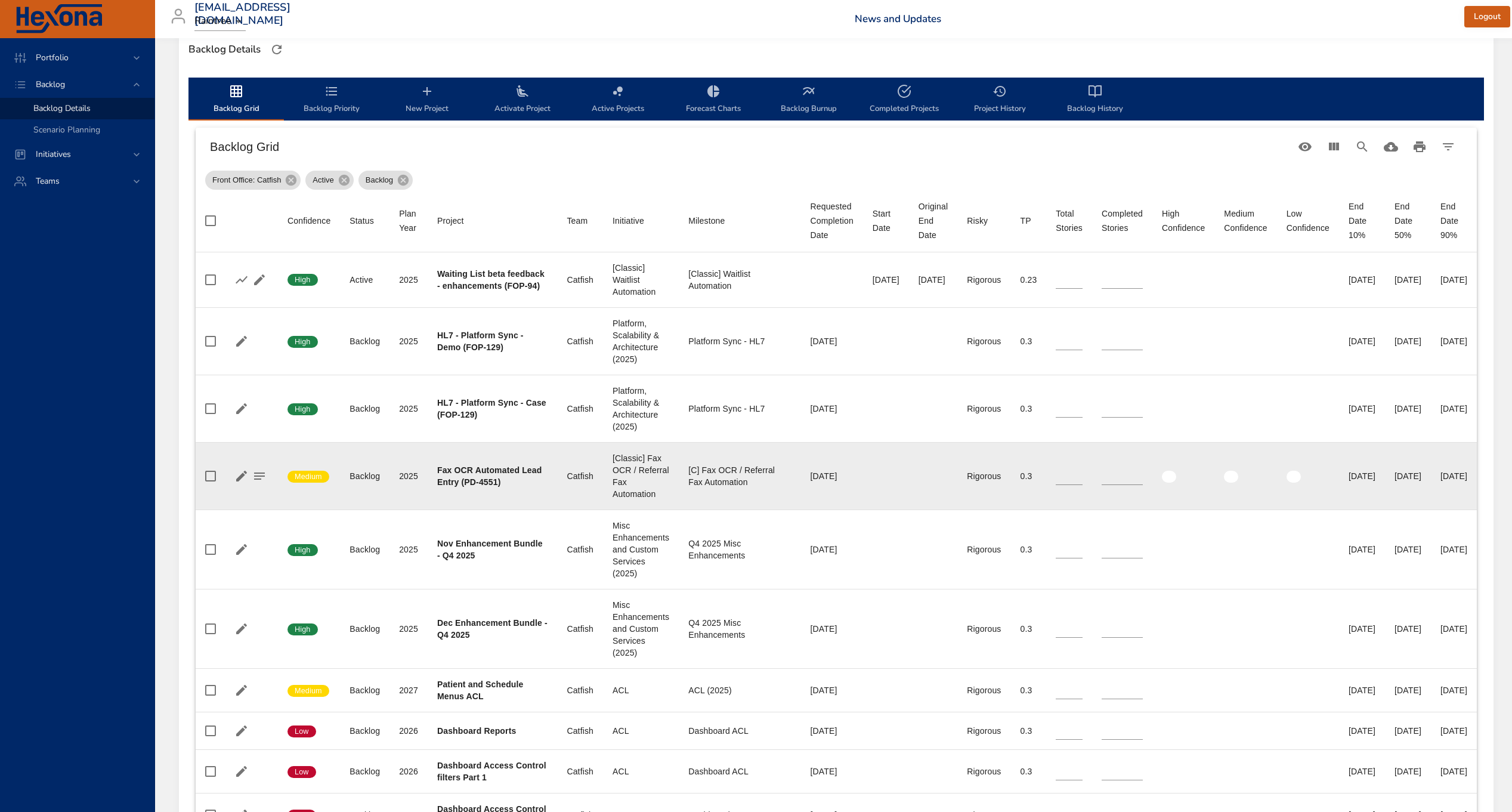
scroll to position [374, 0]
